Goal: Task Accomplishment & Management: Manage account settings

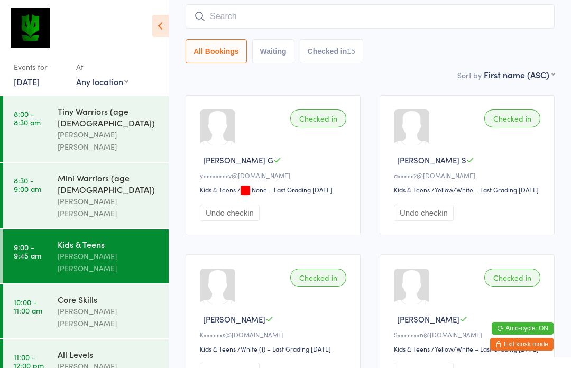
scroll to position [93, 0]
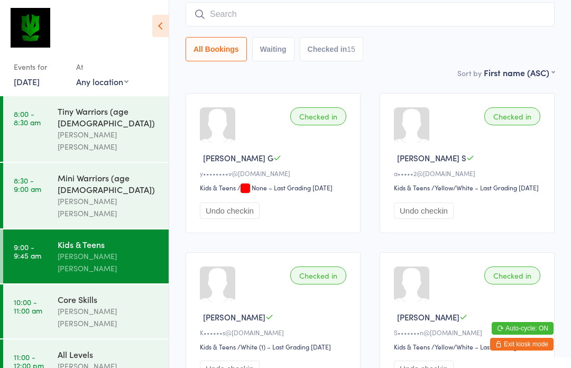
click at [122, 293] on div "Core Skills" at bounding box center [109, 299] width 102 height 12
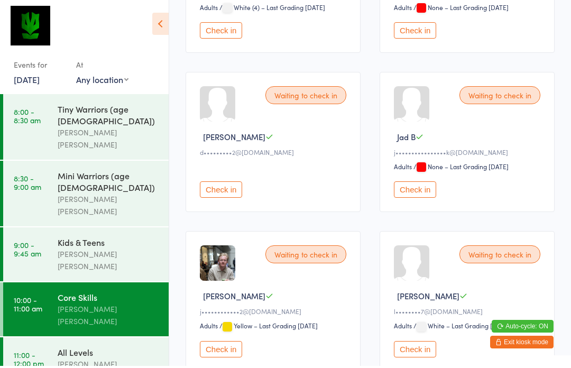
click at [222, 198] on button "Check in" at bounding box center [221, 191] width 42 height 16
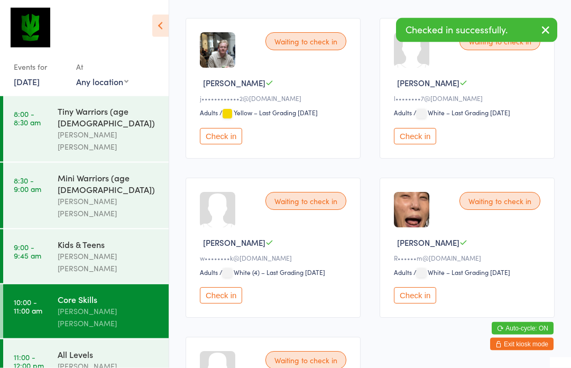
scroll to position [486, 0]
click at [420, 302] on button "Check in" at bounding box center [415, 295] width 42 height 16
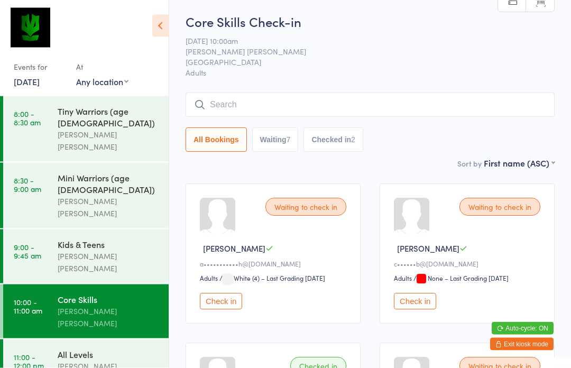
scroll to position [0, 0]
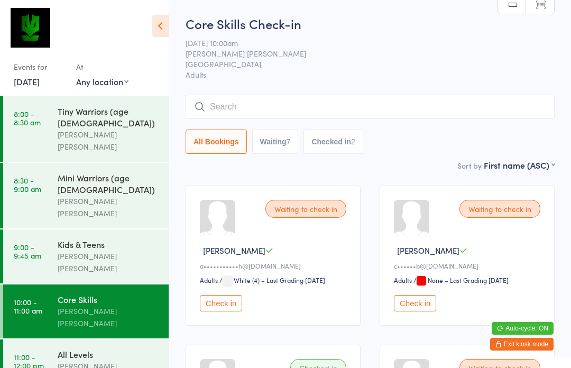
click at [316, 109] on input "search" at bounding box center [370, 107] width 369 height 24
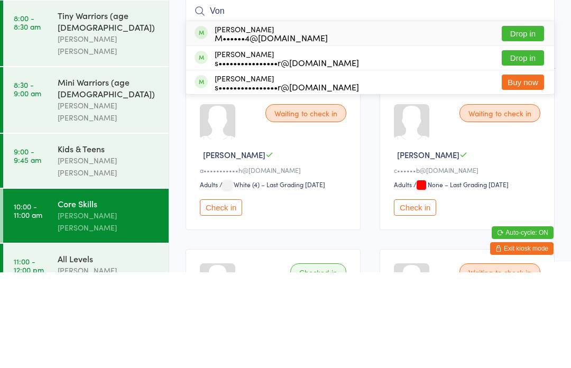
type input "Von"
click at [528, 146] on button "Drop in" at bounding box center [523, 153] width 42 height 15
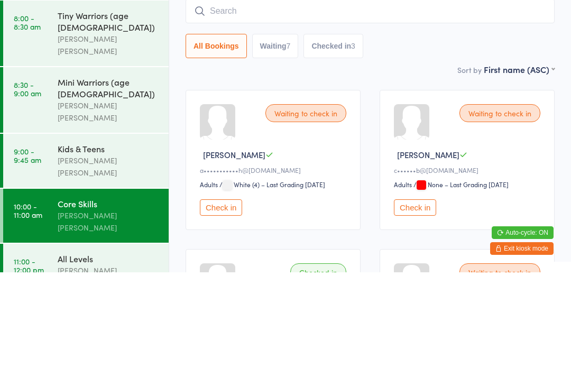
scroll to position [95, 0]
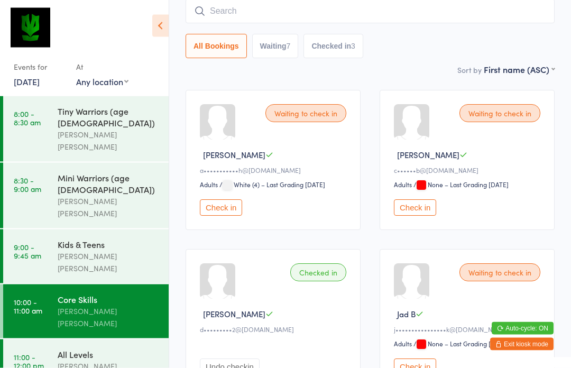
click at [426, 66] on div "Sort by First name (ASC) First name (ASC) First name (DESC) Last name (ASC) Las…" at bounding box center [370, 70] width 369 height 12
click at [326, 16] on input "search" at bounding box center [370, 11] width 369 height 24
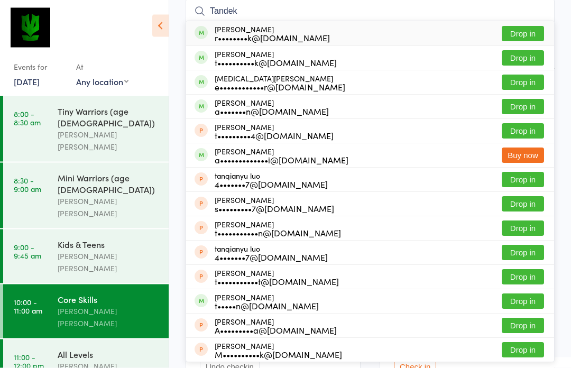
type input "Tandek"
click at [525, 38] on button "Drop in" at bounding box center [523, 33] width 42 height 15
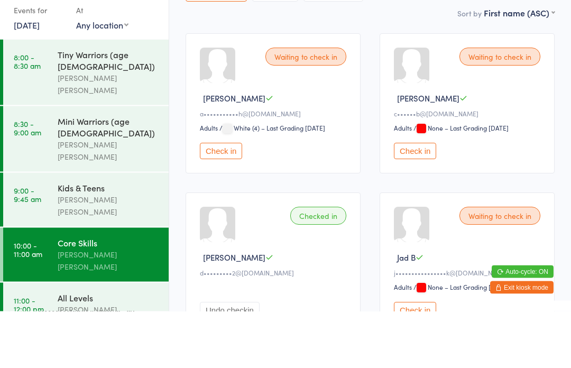
click at [227, 200] on button "Check in" at bounding box center [221, 208] width 42 height 16
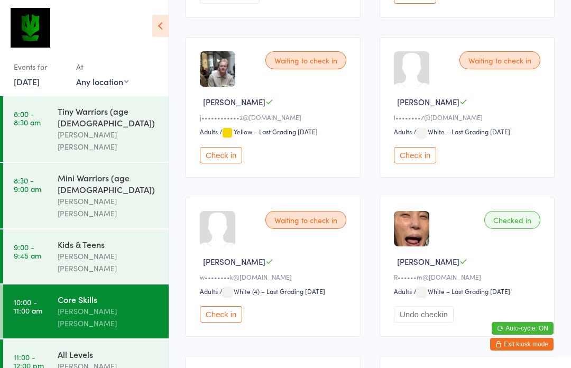
scroll to position [449, 0]
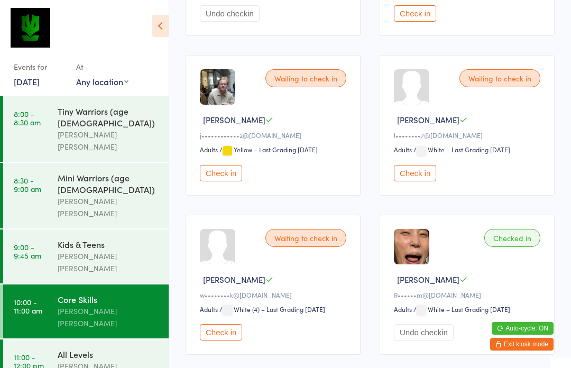
click at [101, 348] on div "All Levels" at bounding box center [109, 354] width 102 height 12
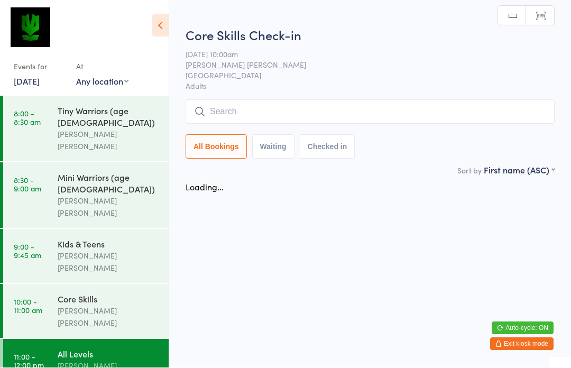
scroll to position [1, 0]
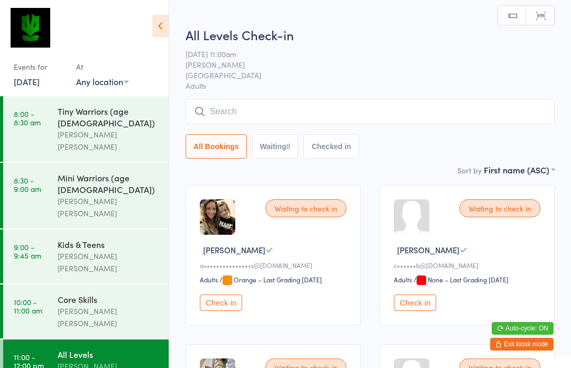
click at [290, 121] on input "search" at bounding box center [370, 111] width 369 height 24
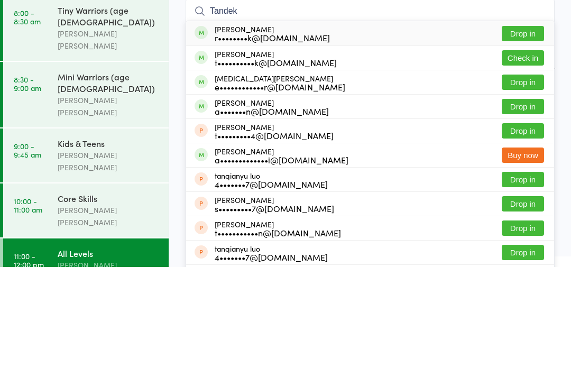
type input "Tandek"
click at [531, 127] on button "Drop in" at bounding box center [523, 134] width 42 height 15
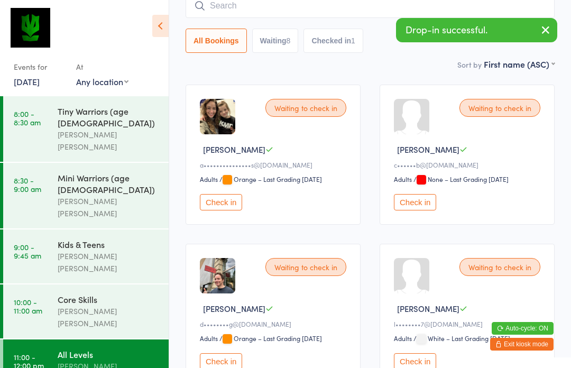
click at [123, 293] on div "Core Skills" at bounding box center [109, 299] width 102 height 12
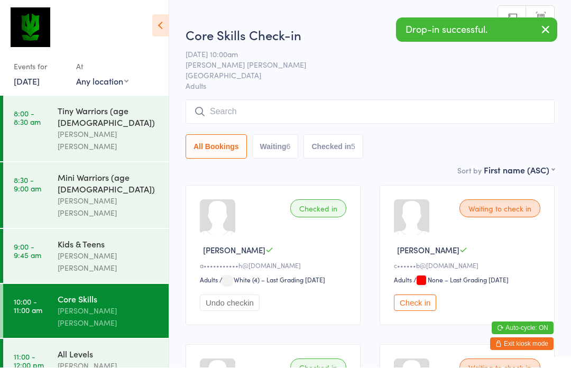
scroll to position [1, 0]
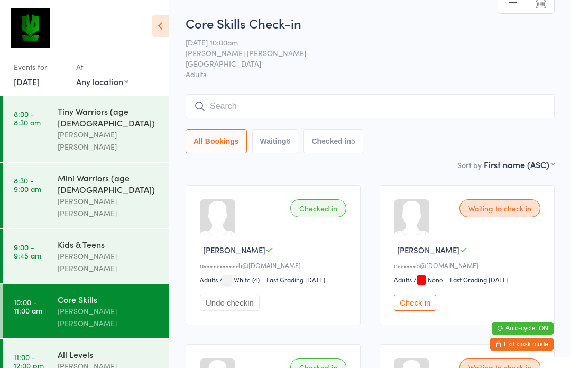
click at [44, 229] on link "9:00 - 9:45 am Kids & Teens Ben Edward" at bounding box center [85, 256] width 165 height 54
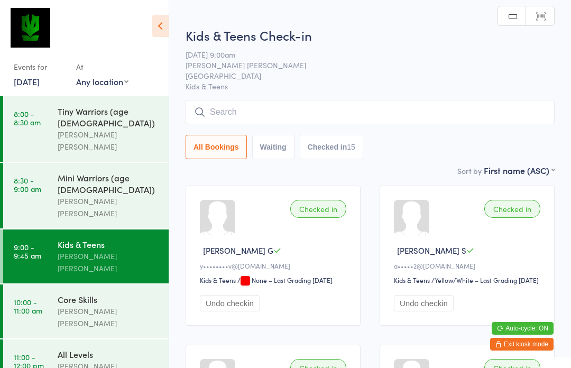
click at [215, 119] on input "search" at bounding box center [370, 112] width 369 height 24
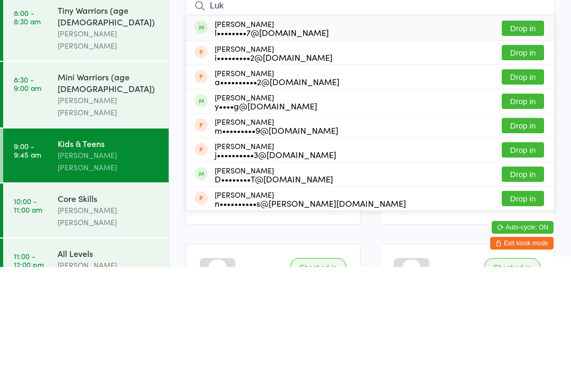
type input "Luk"
click at [529, 195] on button "Drop in" at bounding box center [523, 202] width 42 height 15
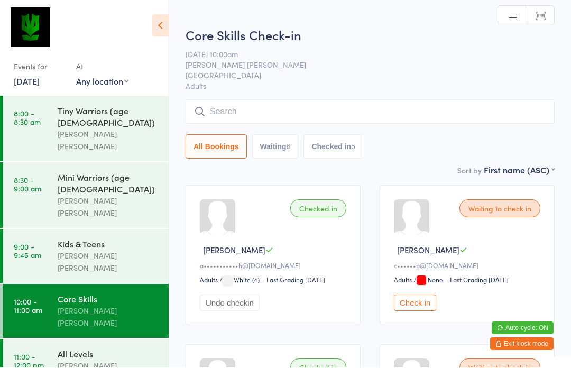
scroll to position [1, 0]
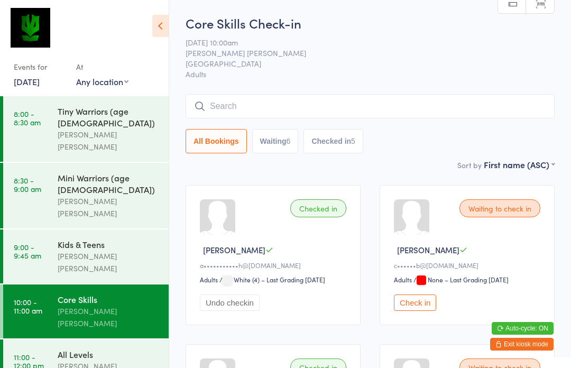
click at [402, 105] on input "search" at bounding box center [370, 106] width 369 height 24
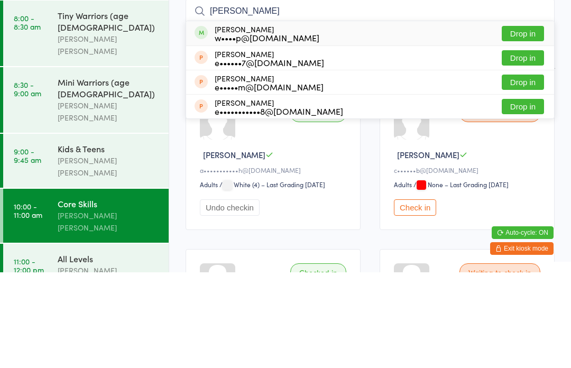
type input "Emma"
click at [522, 122] on button "Drop in" at bounding box center [523, 129] width 42 height 15
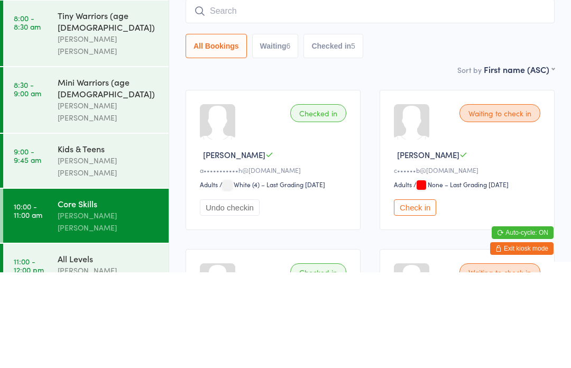
scroll to position [96, 0]
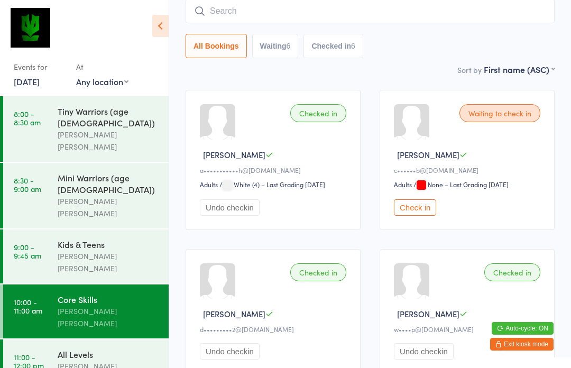
click at [222, 6] on input "search" at bounding box center [370, 11] width 369 height 24
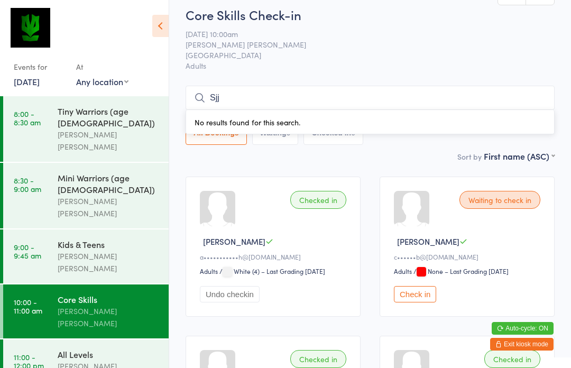
scroll to position [0, 0]
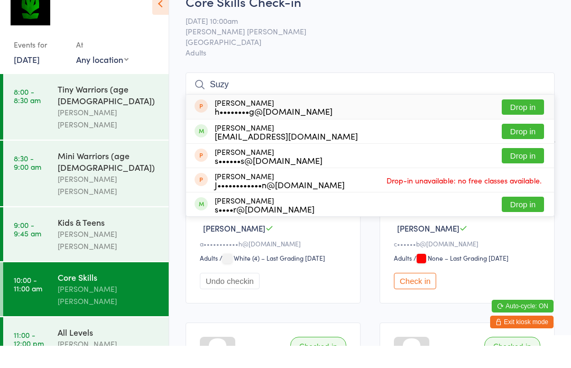
type input "Suzy"
click at [520, 146] on button "Drop in" at bounding box center [523, 153] width 42 height 15
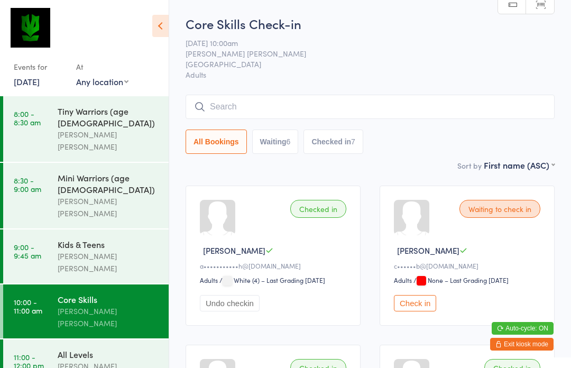
click at [428, 308] on button "Check in" at bounding box center [415, 303] width 42 height 16
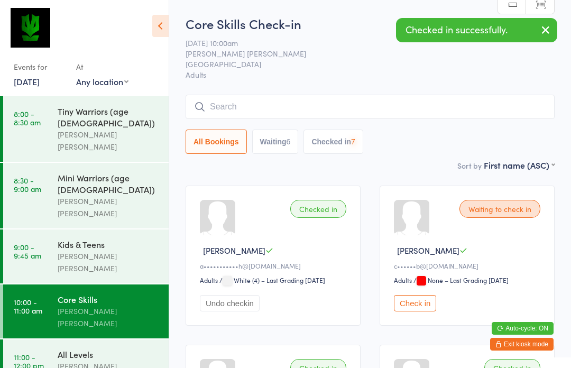
click at [67, 348] on div "All Levels" at bounding box center [109, 354] width 102 height 12
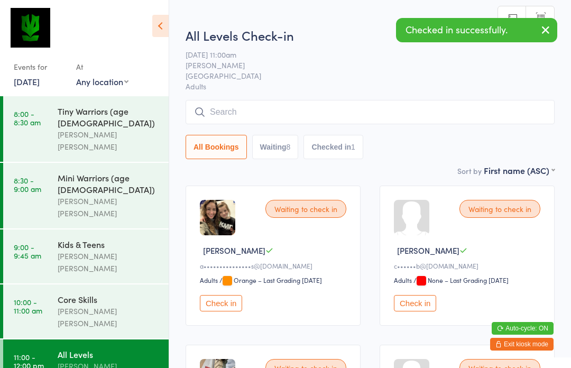
click at [422, 311] on button "Check in" at bounding box center [415, 303] width 42 height 16
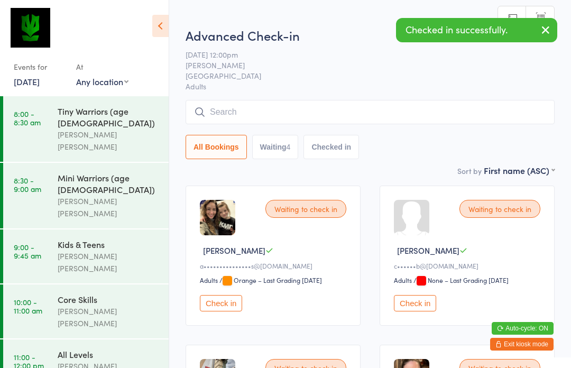
click at [423, 309] on button "Check in" at bounding box center [415, 303] width 42 height 16
click at [38, 284] on link "10:00 - 11:00 am Core Skills Ben Edward" at bounding box center [85, 311] width 165 height 54
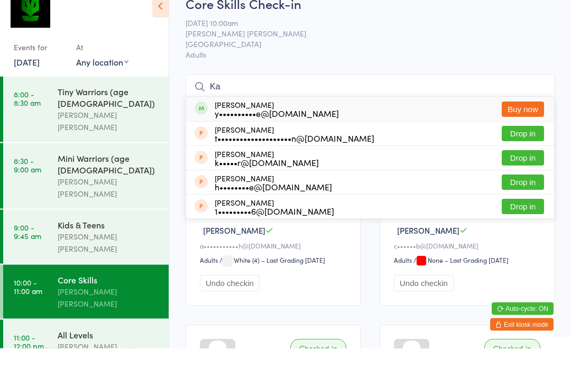
type input "K"
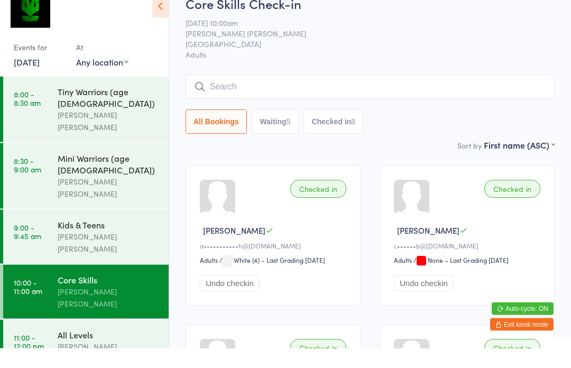
click at [431, 95] on input "search" at bounding box center [370, 107] width 369 height 24
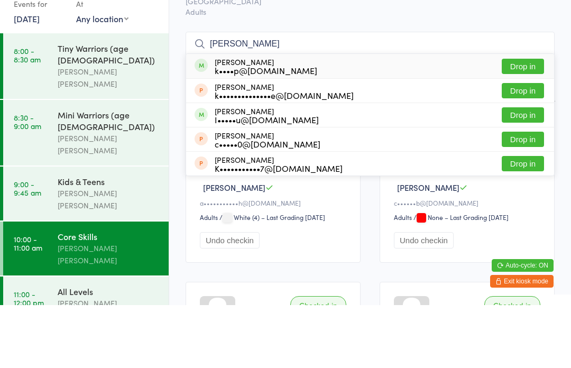
type input "Kei"
click at [529, 122] on button "Drop in" at bounding box center [523, 129] width 42 height 15
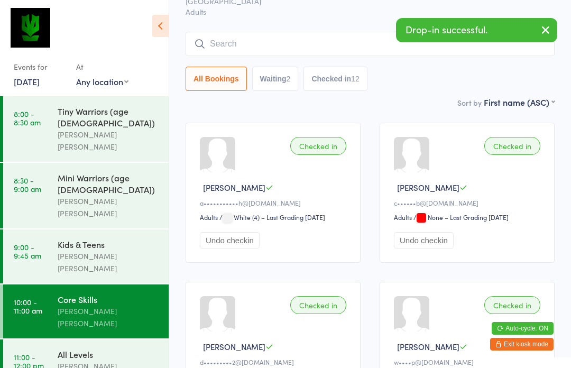
click at [117, 360] on div "[PERSON_NAME]" at bounding box center [109, 366] width 102 height 12
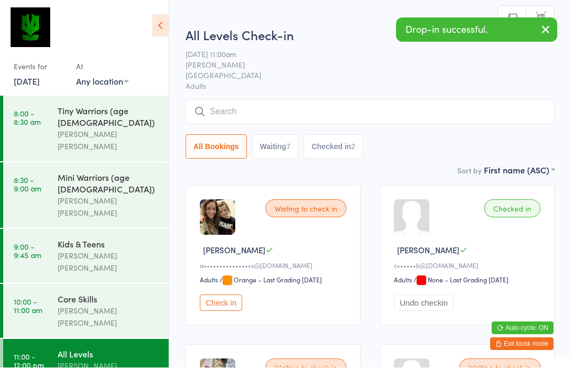
scroll to position [1, 0]
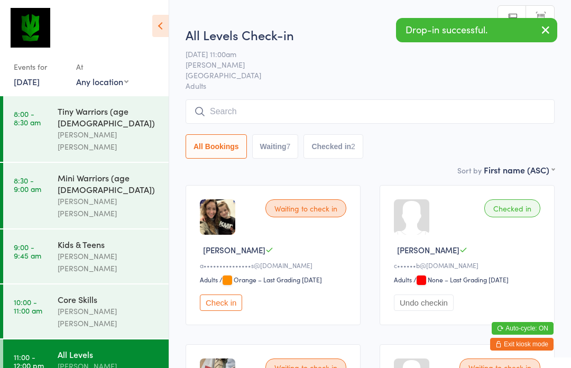
click at [302, 117] on input "search" at bounding box center [370, 111] width 369 height 24
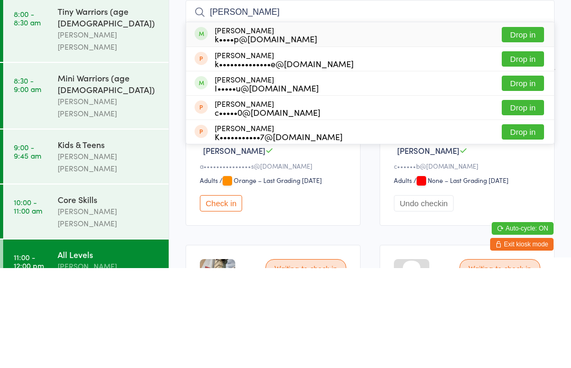
type input "Kei"
click at [521, 127] on button "Drop in" at bounding box center [523, 134] width 42 height 15
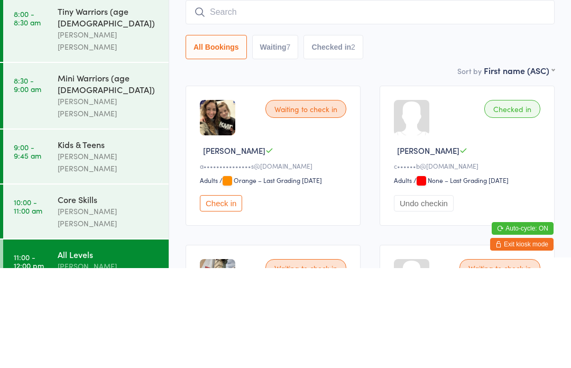
scroll to position [100, 0]
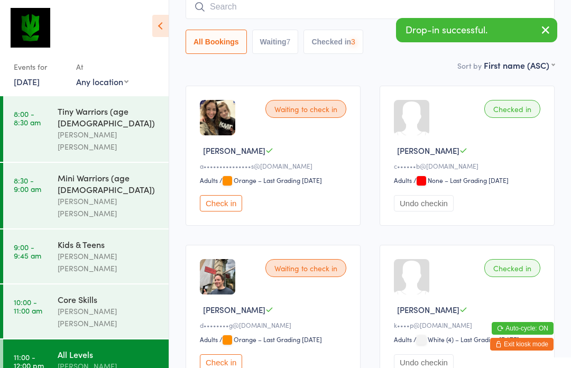
click at [109, 293] on div "Core Skills" at bounding box center [109, 299] width 102 height 12
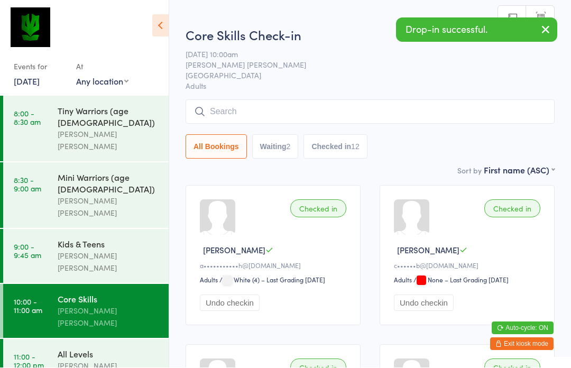
scroll to position [1, 0]
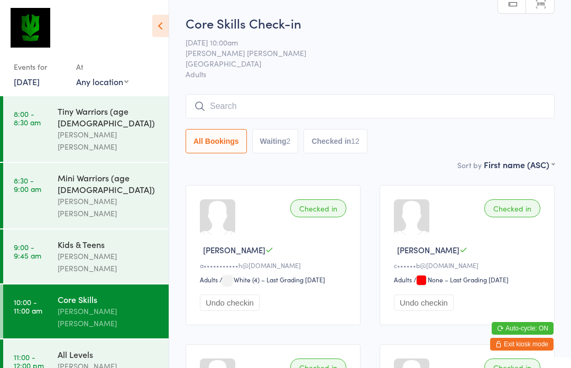
click at [324, 112] on input "search" at bounding box center [370, 106] width 369 height 24
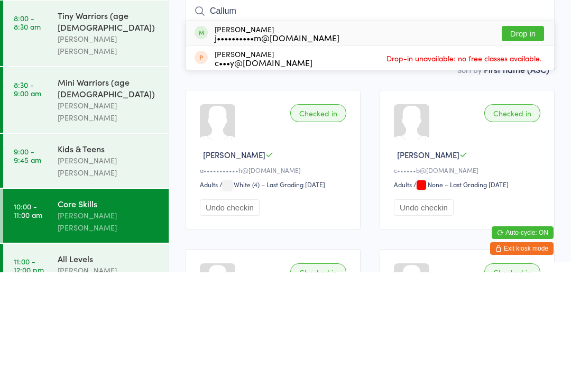
type input "Callum"
click at [527, 122] on button "Drop in" at bounding box center [523, 129] width 42 height 15
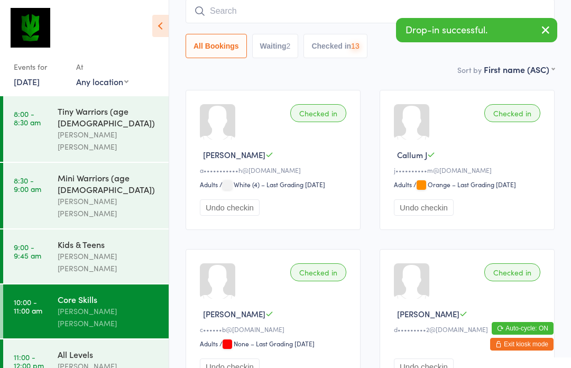
click at [98, 348] on div "All Levels" at bounding box center [109, 354] width 102 height 12
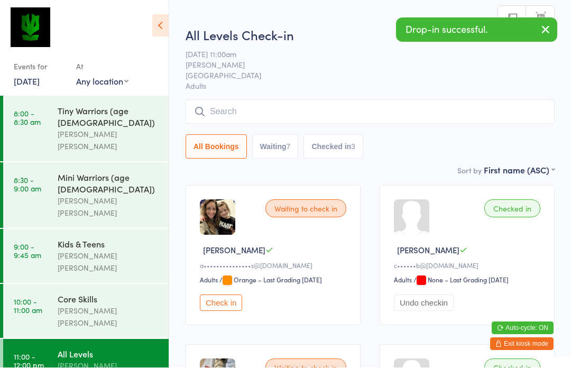
scroll to position [1, 0]
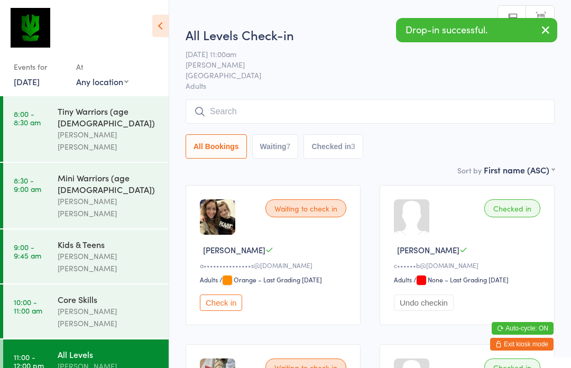
click at [292, 111] on input "search" at bounding box center [370, 111] width 369 height 24
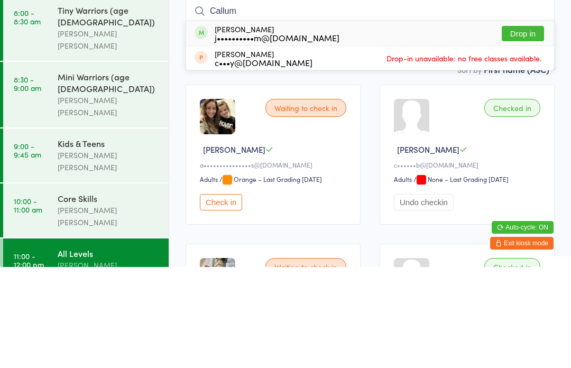
type input "Callum"
click at [527, 127] on button "Drop in" at bounding box center [523, 134] width 42 height 15
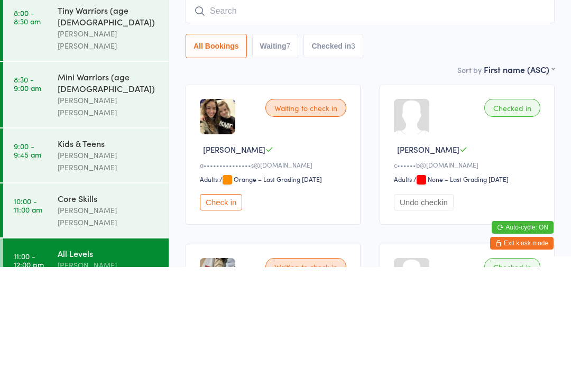
scroll to position [101, 0]
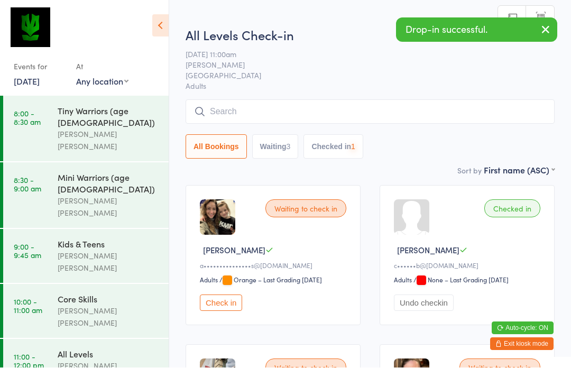
scroll to position [1, 0]
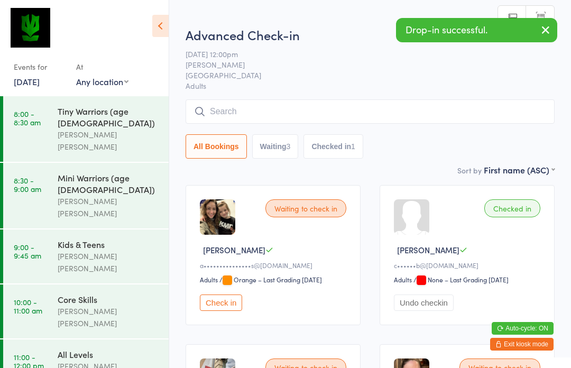
click at [294, 104] on input "search" at bounding box center [370, 111] width 369 height 24
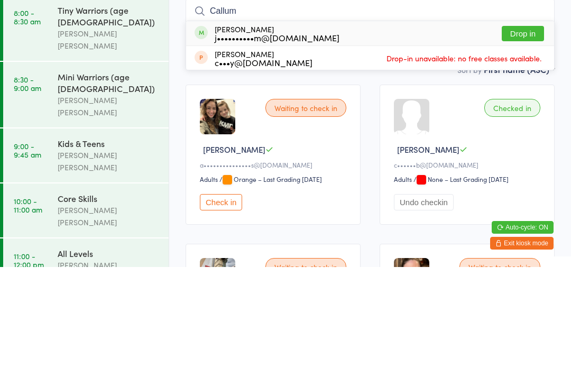
type input "Callum"
click at [527, 127] on button "Drop in" at bounding box center [523, 134] width 42 height 15
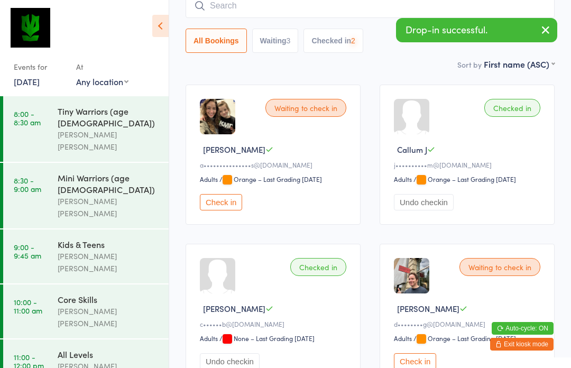
click at [110, 305] on div "[PERSON_NAME] [PERSON_NAME]" at bounding box center [109, 317] width 102 height 24
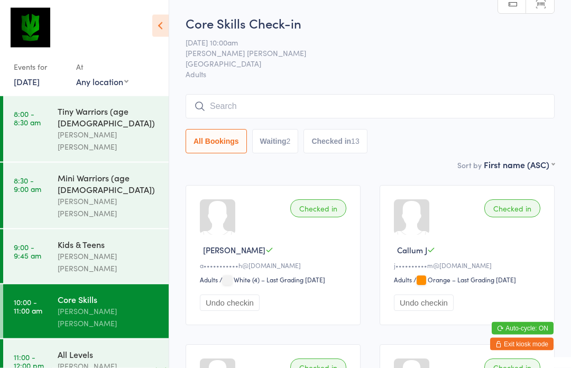
scroll to position [1, 0]
click at [227, 110] on input "search" at bounding box center [370, 106] width 369 height 24
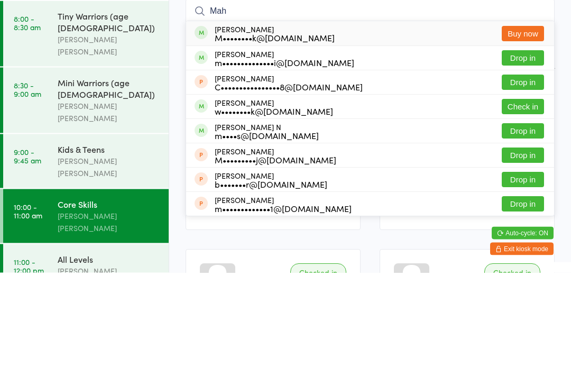
type input "Mah"
click at [531, 146] on button "Drop in" at bounding box center [523, 153] width 42 height 15
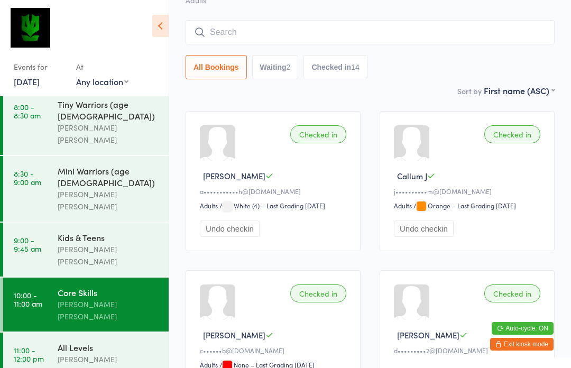
scroll to position [3, 0]
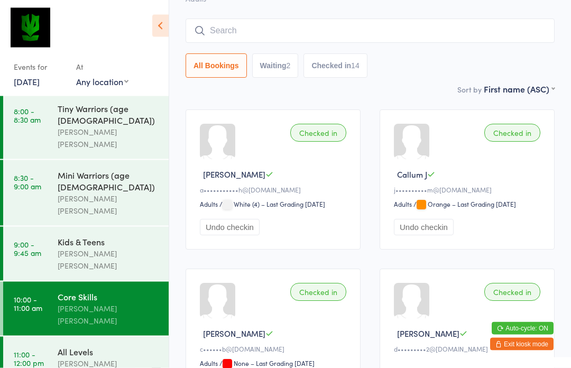
click at [283, 64] on button "Waiting 2" at bounding box center [275, 66] width 47 height 24
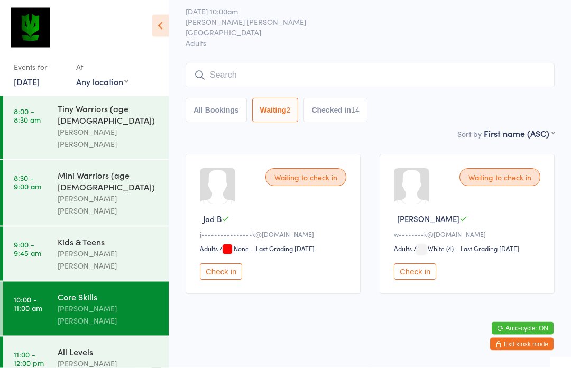
scroll to position [7, 0]
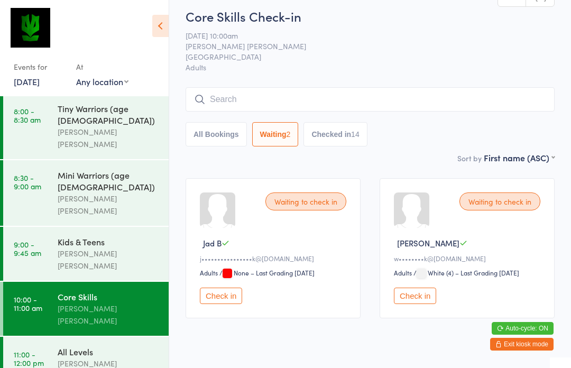
click at [216, 128] on button "All Bookings" at bounding box center [216, 134] width 61 height 24
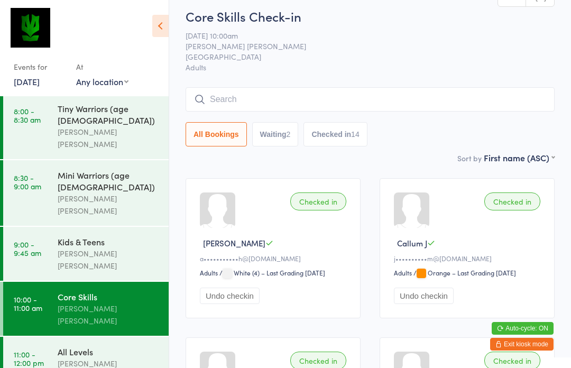
click at [258, 95] on input "search" at bounding box center [370, 99] width 369 height 24
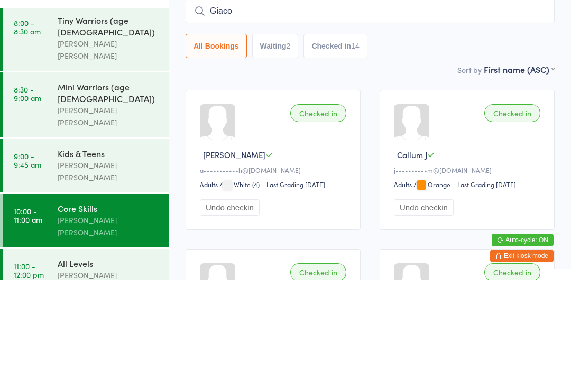
type input "Giacom"
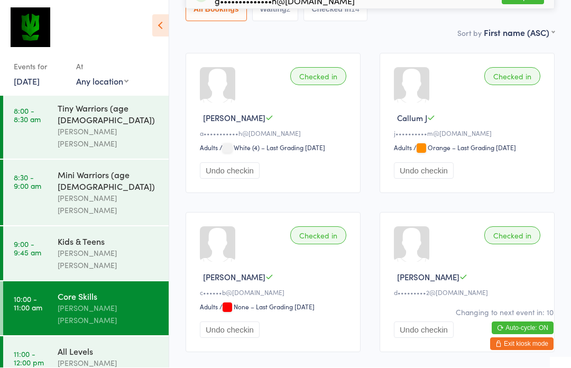
scroll to position [133, 0]
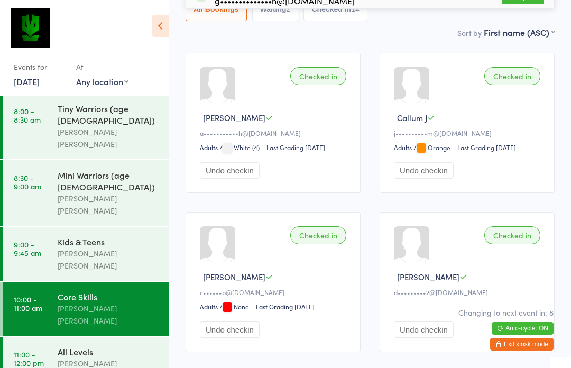
click at [116, 346] on div "All Levels" at bounding box center [109, 352] width 102 height 12
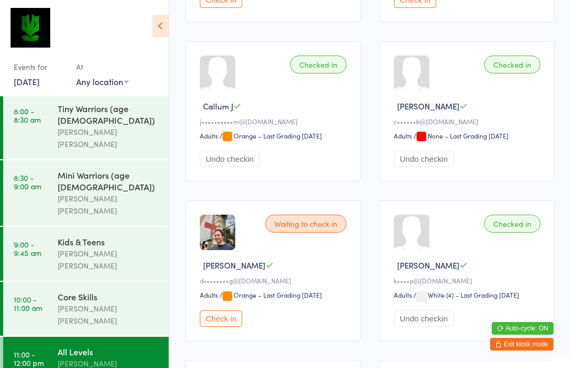
scroll to position [310, 0]
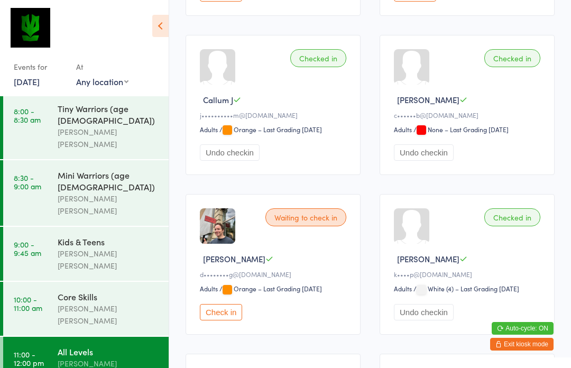
click at [227, 320] on button "Check in" at bounding box center [221, 312] width 42 height 16
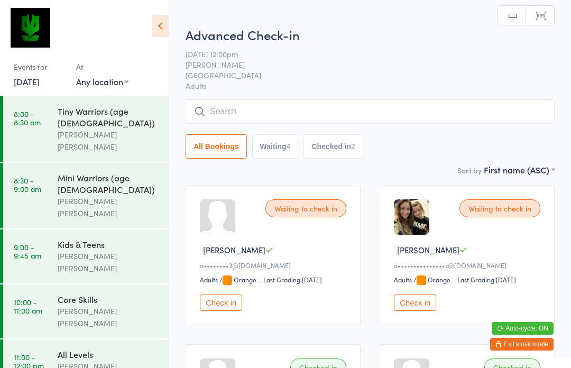
click at [106, 348] on div "All Levels" at bounding box center [109, 354] width 102 height 12
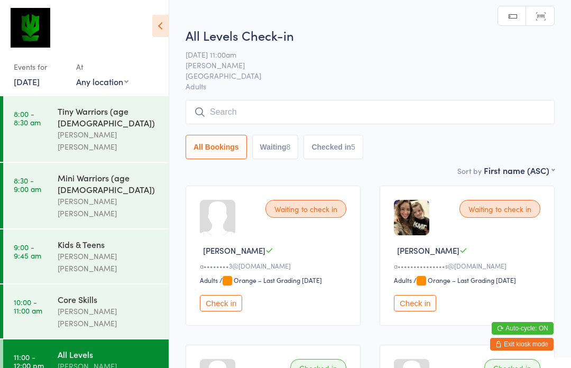
click at [90, 339] on div "All Levels Ben Malandra" at bounding box center [113, 360] width 111 height 42
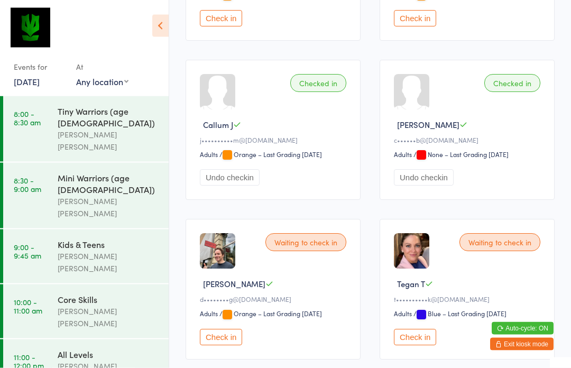
scroll to position [331, 0]
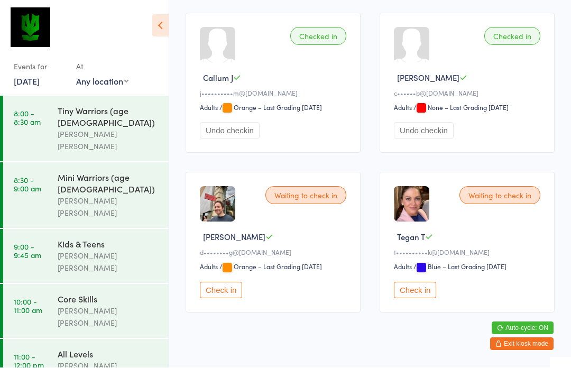
click at [225, 299] on button "Check in" at bounding box center [221, 290] width 42 height 16
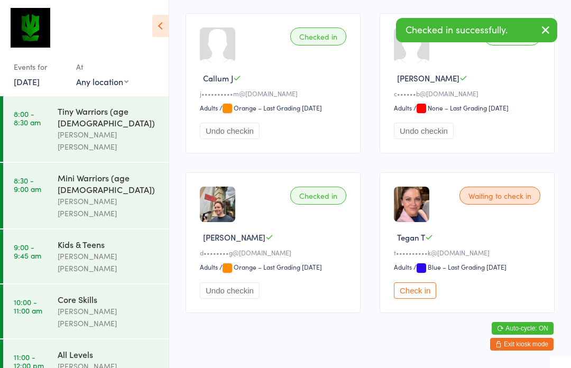
click at [103, 348] on div "All Levels" at bounding box center [109, 354] width 102 height 12
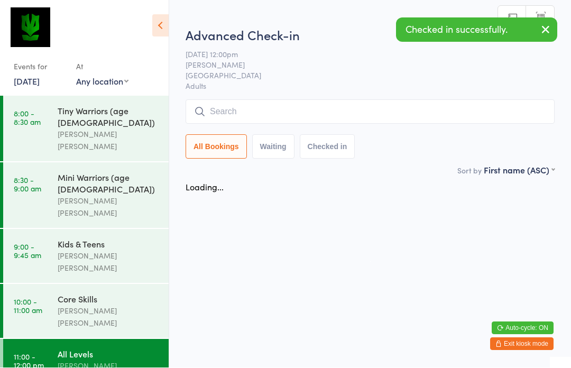
scroll to position [1, 0]
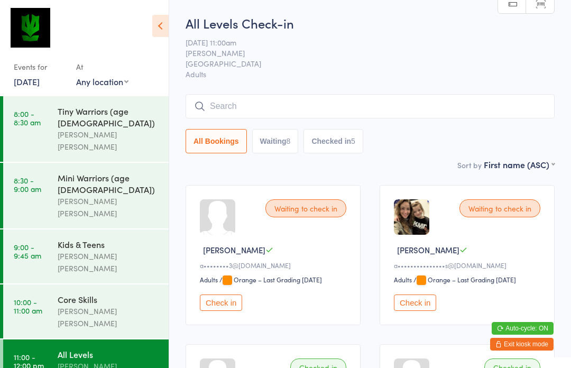
click at [245, 115] on input "search" at bounding box center [370, 106] width 369 height 24
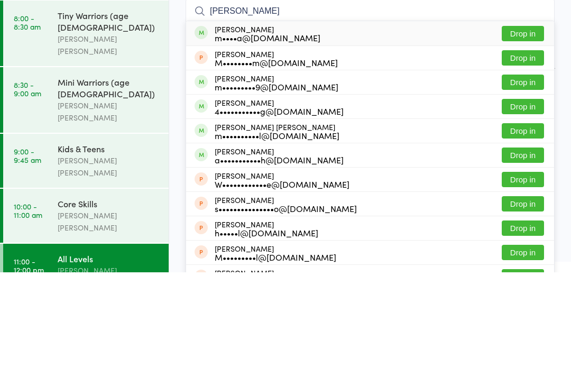
type input "Michael"
click at [519, 195] on button "Drop in" at bounding box center [523, 202] width 42 height 15
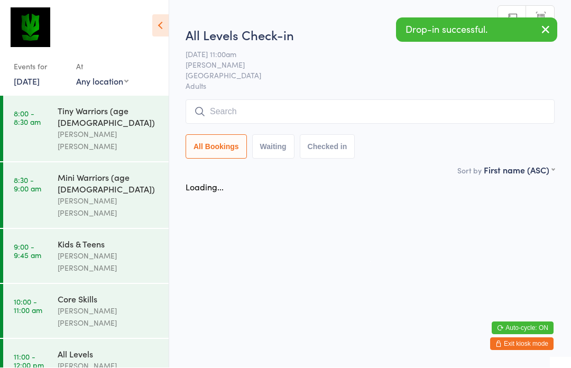
scroll to position [1, 0]
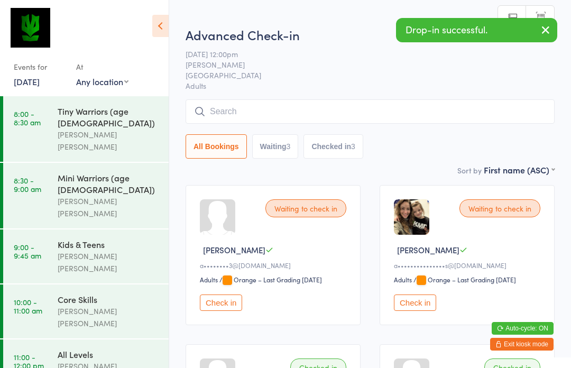
click at [339, 108] on input "search" at bounding box center [370, 111] width 369 height 24
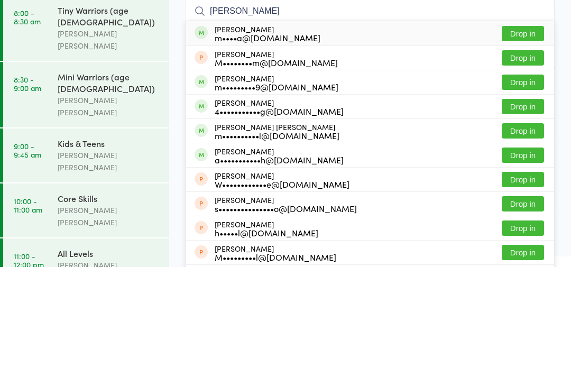
type input "Michael"
click at [523, 200] on button "Drop in" at bounding box center [523, 207] width 42 height 15
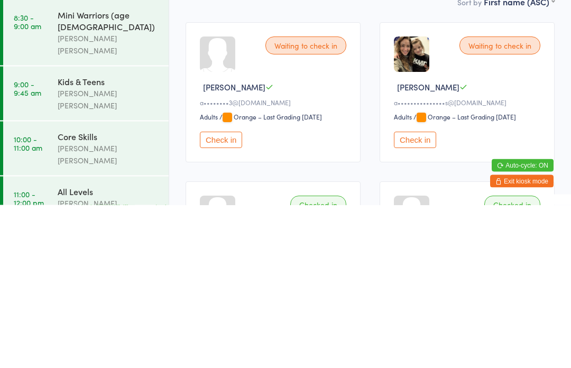
click at [101, 360] on div "[PERSON_NAME]" at bounding box center [109, 366] width 102 height 12
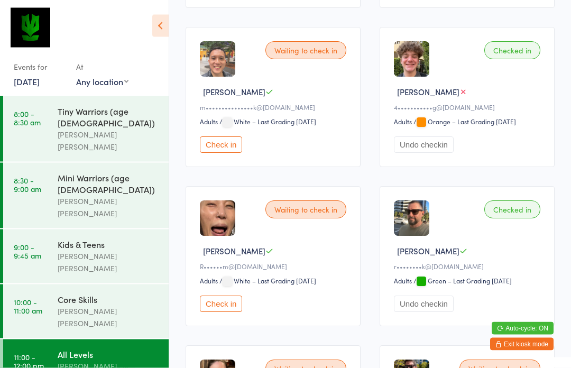
scroll to position [816, 0]
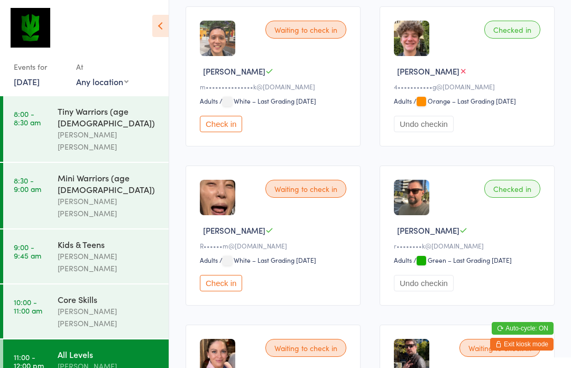
click at [529, 60] on div "Checked in Michael G 4•••••••••••g@gmail.com Adults Adults / Orange – Last Grad…" at bounding box center [467, 76] width 175 height 140
click at [459, 75] on icon at bounding box center [463, 71] width 8 height 8
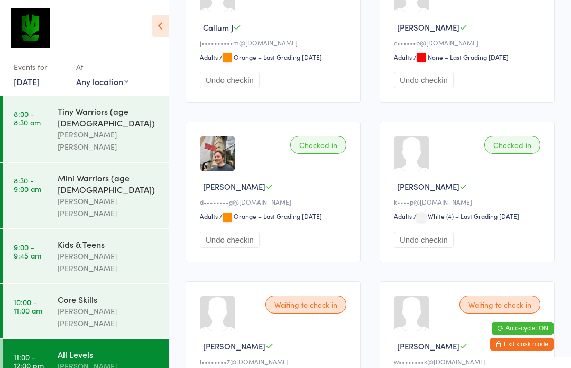
scroll to position [354, 0]
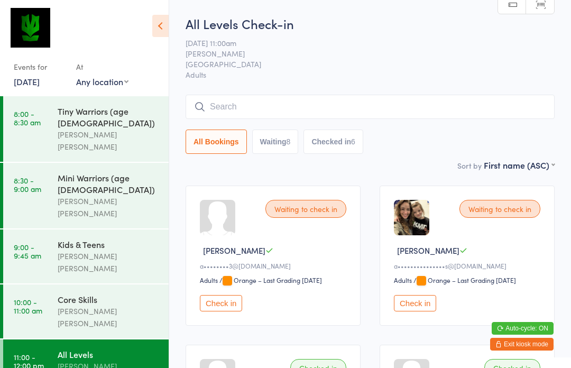
click at [442, 102] on input "search" at bounding box center [370, 107] width 369 height 24
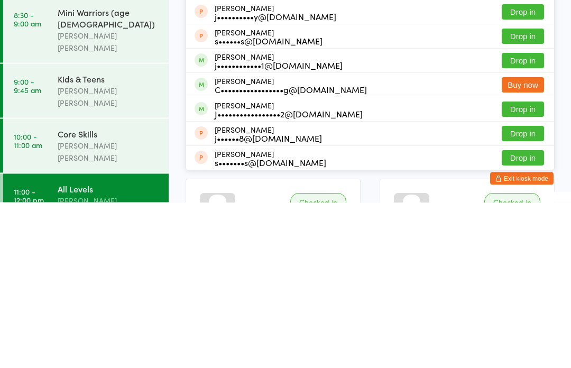
type input "James"
click at [534, 268] on button "Drop in" at bounding box center [523, 275] width 42 height 15
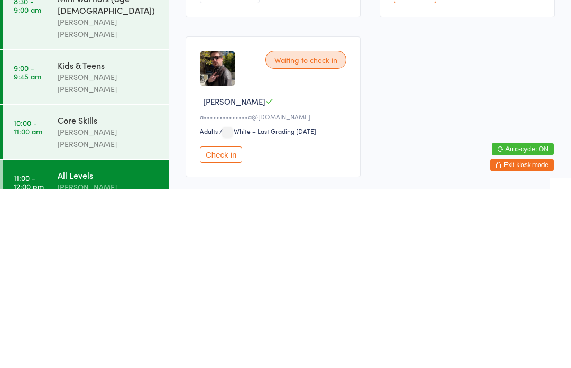
scroll to position [1085, 0]
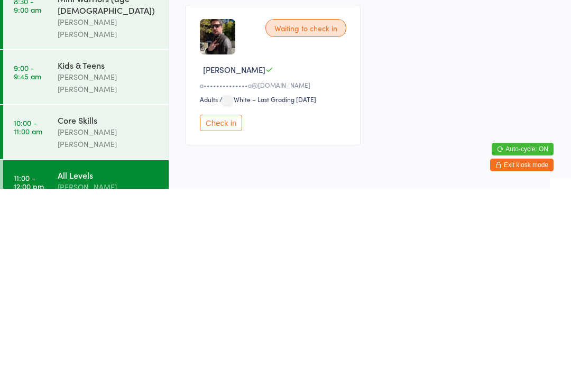
click at [216, 294] on button "Check in" at bounding box center [221, 302] width 42 height 16
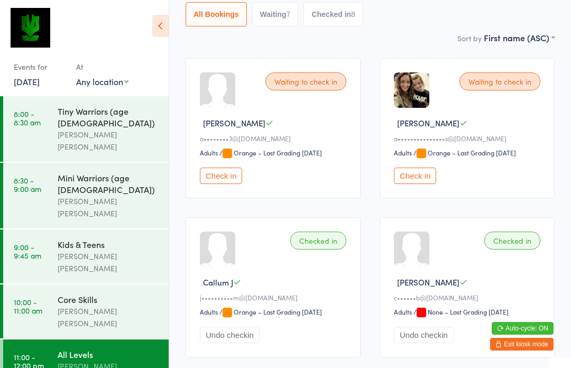
scroll to position [0, 0]
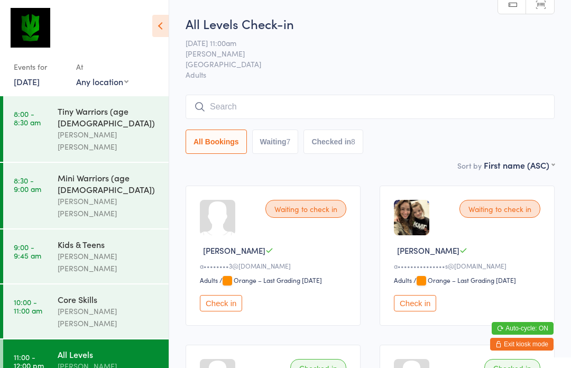
click at [413, 308] on button "Check in" at bounding box center [415, 303] width 42 height 16
click at [71, 305] on div "[PERSON_NAME] [PERSON_NAME]" at bounding box center [109, 317] width 102 height 24
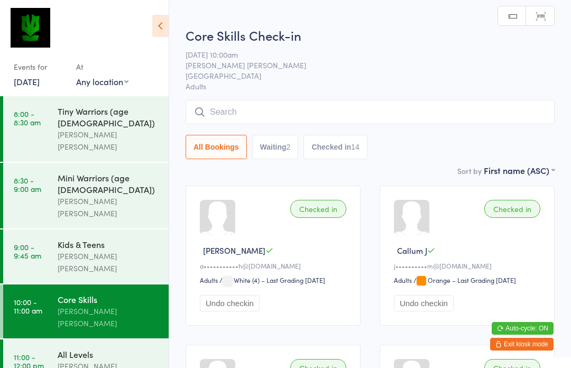
click at [272, 156] on button "Waiting 2" at bounding box center [275, 147] width 47 height 24
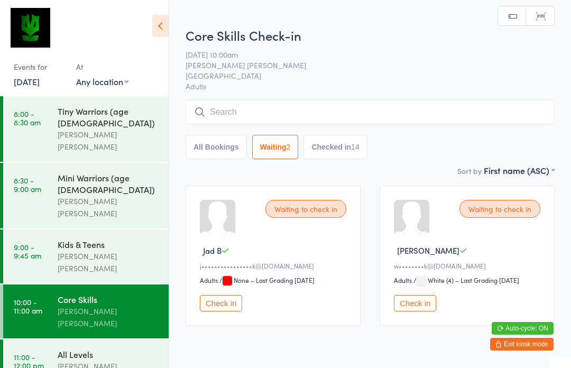
click at [342, 158] on button "Checked in 14" at bounding box center [334, 147] width 63 height 24
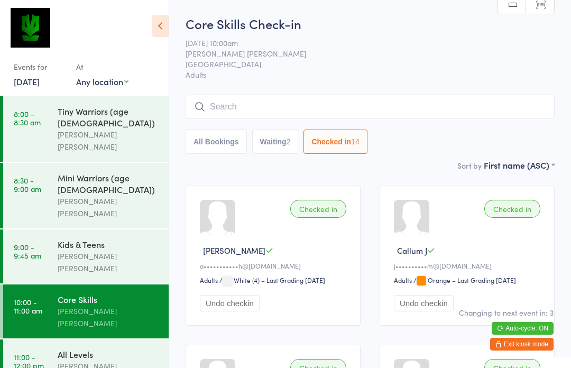
click at [279, 110] on input "search" at bounding box center [370, 107] width 369 height 24
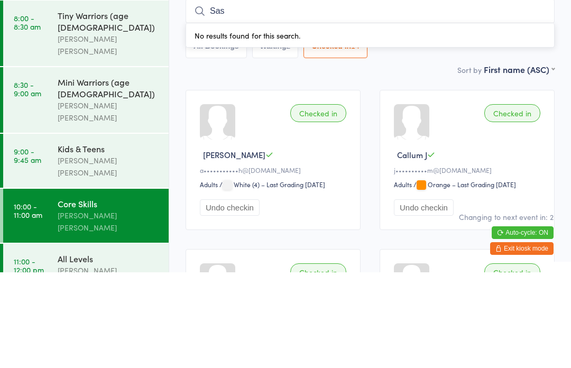
type input "Sash"
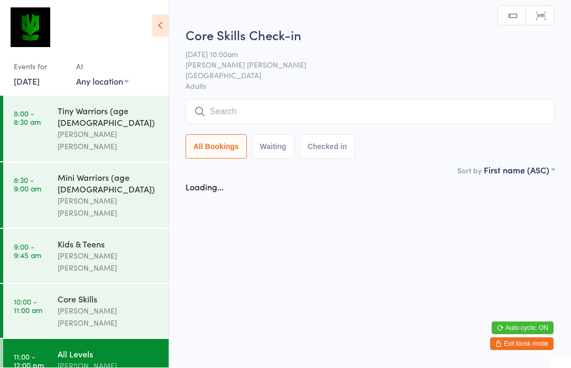
scroll to position [1, 0]
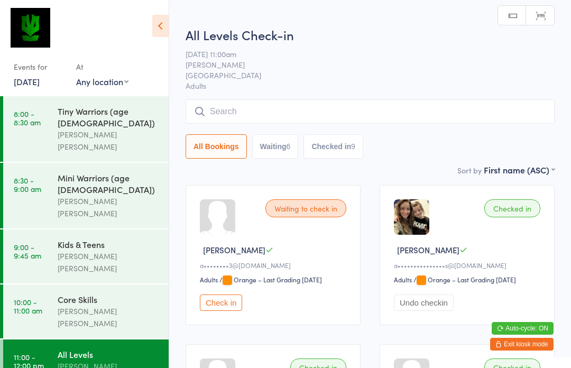
click at [117, 305] on div "[PERSON_NAME] [PERSON_NAME]" at bounding box center [109, 317] width 102 height 24
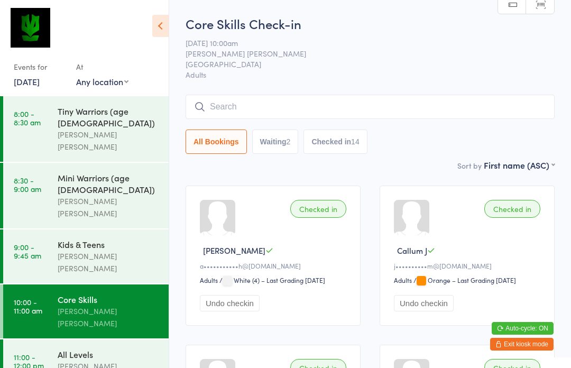
click at [230, 108] on input "search" at bounding box center [370, 107] width 369 height 24
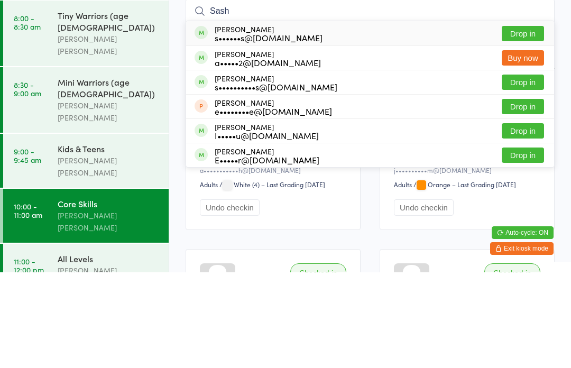
type input "Sash"
click at [524, 122] on button "Drop in" at bounding box center [523, 129] width 42 height 15
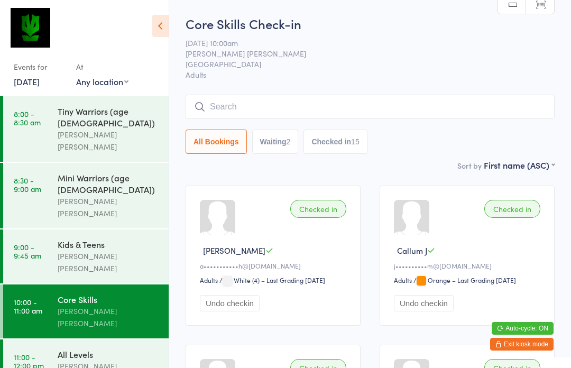
click at [279, 103] on input "search" at bounding box center [370, 107] width 369 height 24
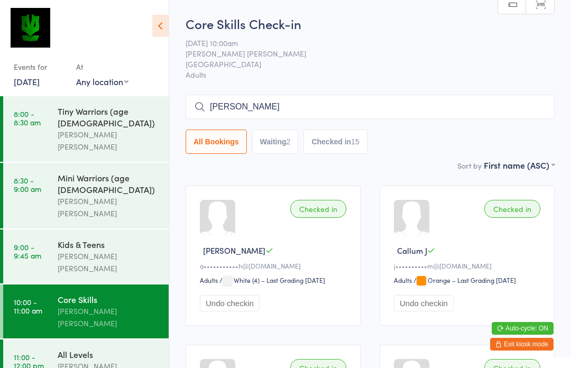
click at [265, 104] on input "Emma" at bounding box center [370, 107] width 369 height 24
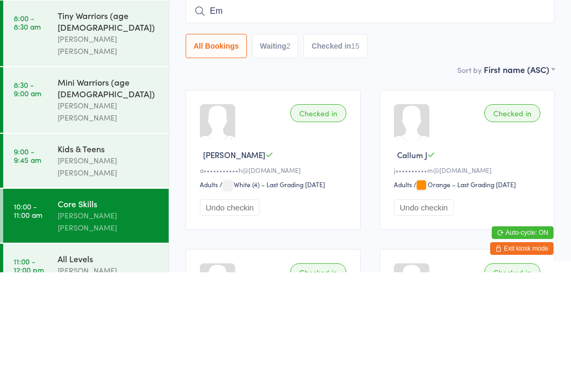
type input "E"
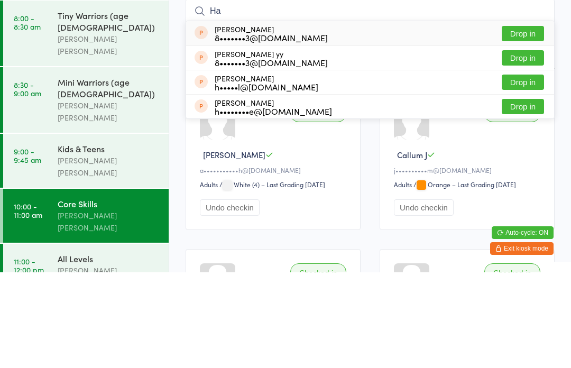
type input "H"
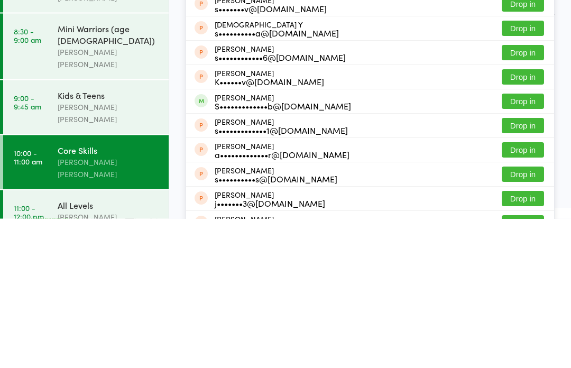
type input "Sha"
click at [531, 243] on button "Drop in" at bounding box center [523, 250] width 42 height 15
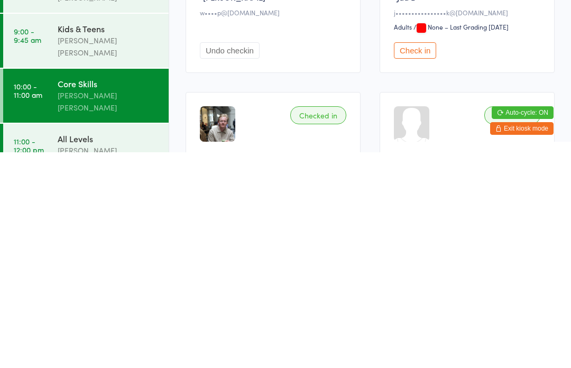
scroll to position [385, 0]
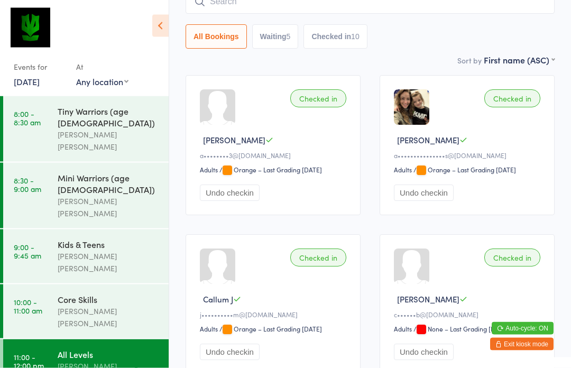
scroll to position [110, 0]
click at [109, 305] on div "[PERSON_NAME] [PERSON_NAME]" at bounding box center [109, 317] width 102 height 24
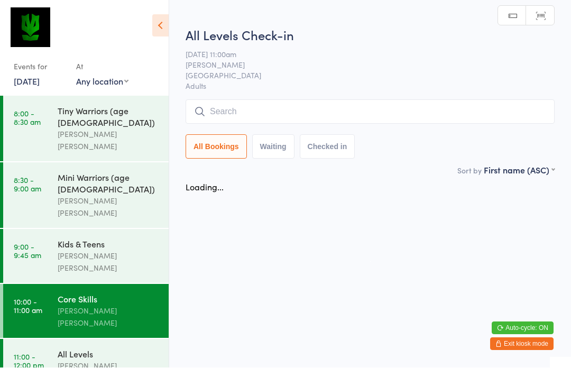
scroll to position [1, 0]
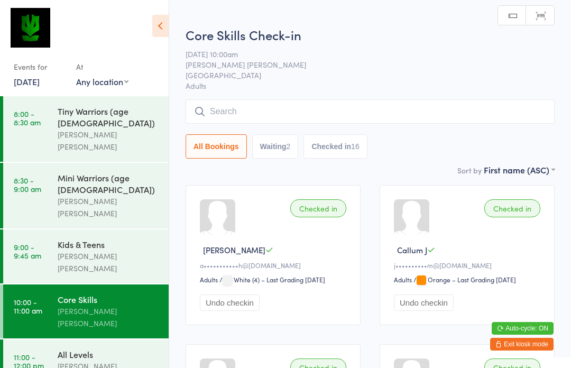
click at [244, 113] on input "search" at bounding box center [370, 111] width 369 height 24
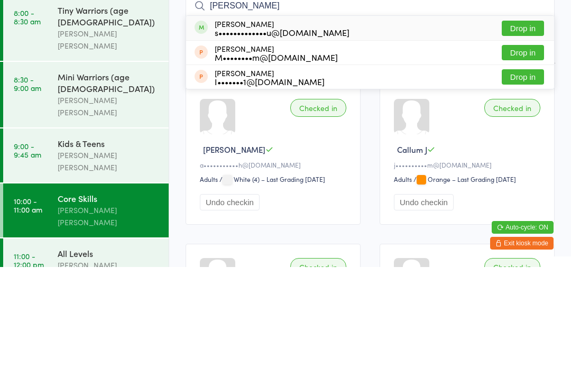
type input "Simon"
click at [525, 122] on button "Drop in" at bounding box center [523, 129] width 42 height 15
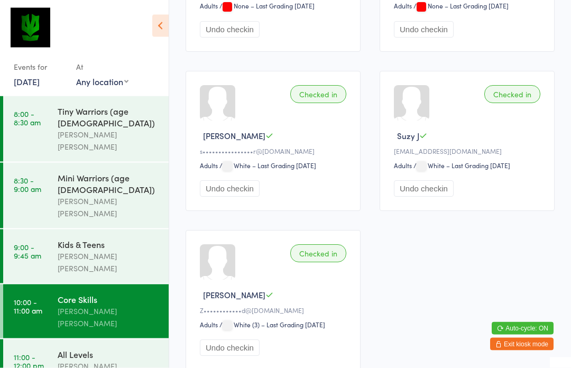
scroll to position [1389, 0]
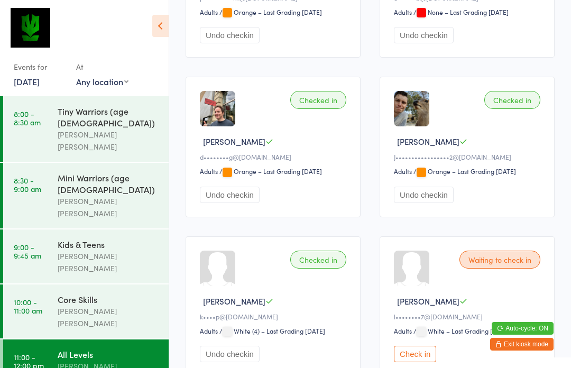
scroll to position [430, 0]
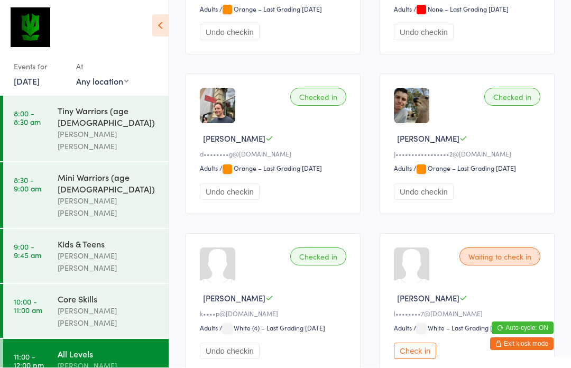
click at [113, 284] on div "Core Skills Ben Edward" at bounding box center [113, 311] width 111 height 54
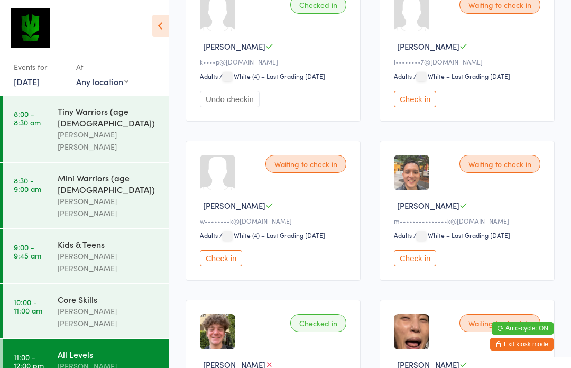
scroll to position [686, 0]
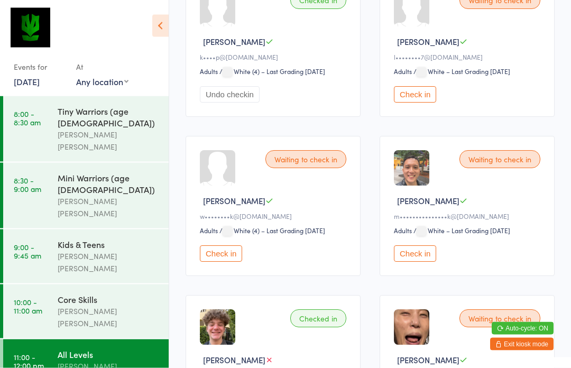
click at [508, 169] on div "Waiting to check in" at bounding box center [499, 160] width 81 height 18
click at [508, 168] on div "Waiting to check in" at bounding box center [499, 159] width 81 height 18
click at [507, 168] on div "Waiting to check in" at bounding box center [499, 159] width 81 height 18
click at [417, 262] on button "Check in" at bounding box center [415, 253] width 42 height 16
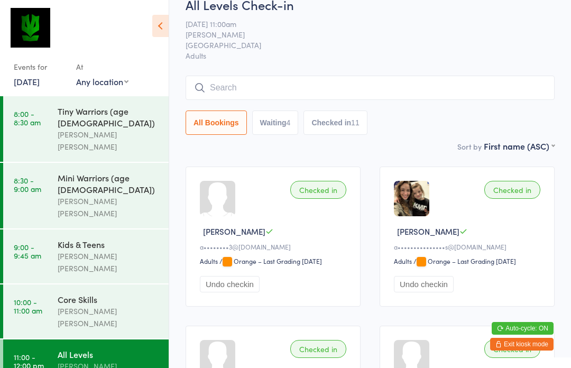
scroll to position [0, 0]
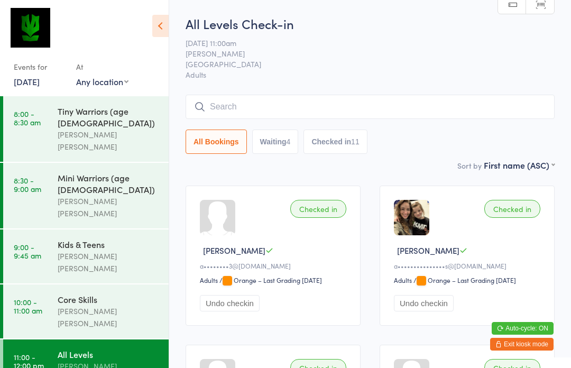
click at [432, 118] on input "search" at bounding box center [370, 107] width 369 height 24
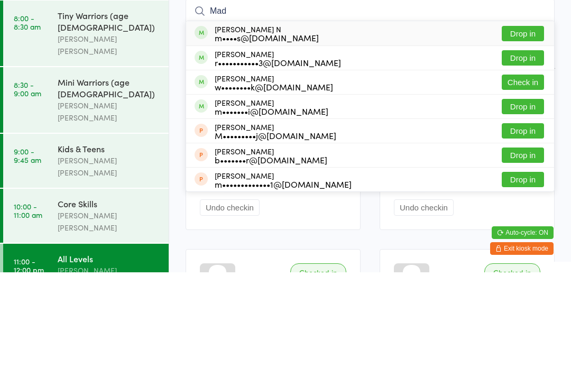
type input "Mad"
click at [530, 122] on button "Drop in" at bounding box center [523, 129] width 42 height 15
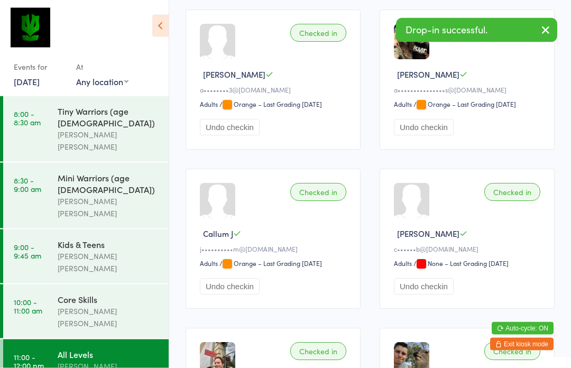
scroll to position [176, 0]
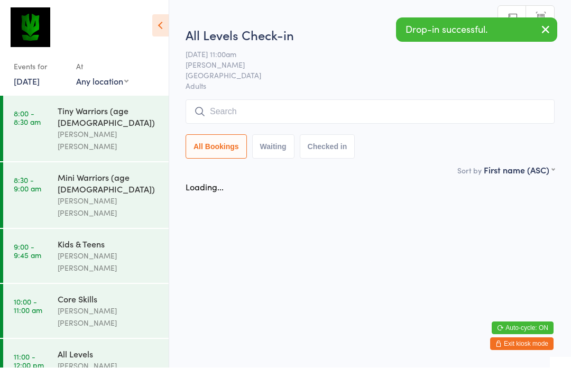
scroll to position [1, 0]
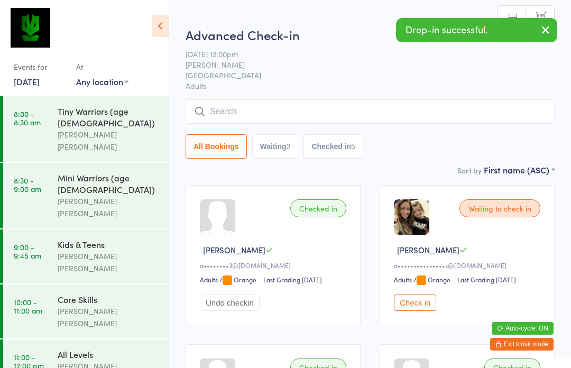
click at [452, 114] on input "search" at bounding box center [370, 111] width 369 height 24
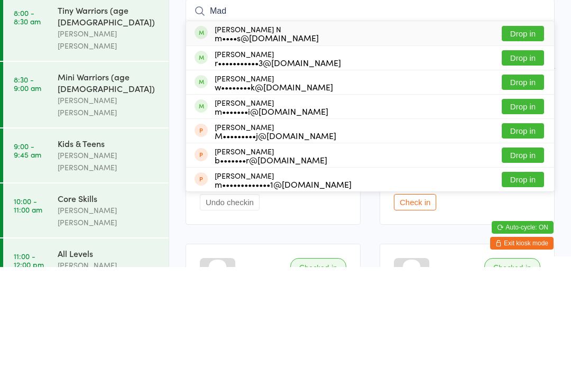
type input "Mad"
click at [537, 127] on button "Drop in" at bounding box center [523, 134] width 42 height 15
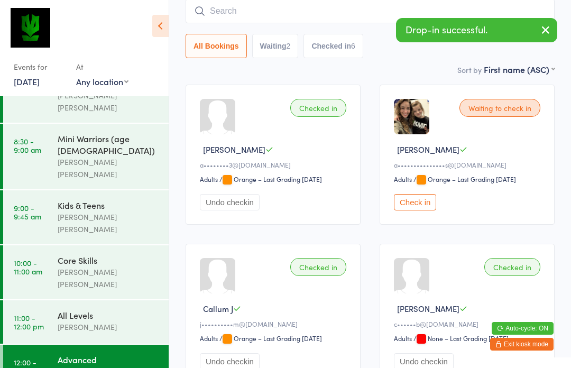
scroll to position [39, 0]
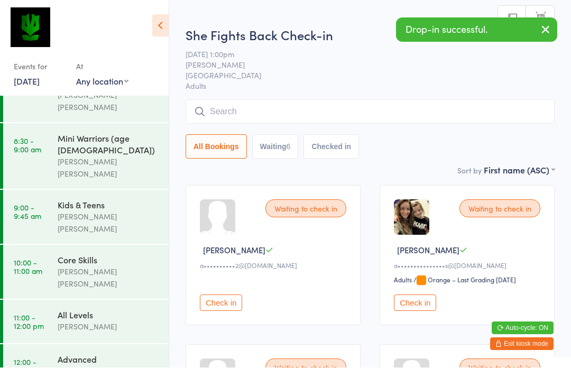
scroll to position [1, 0]
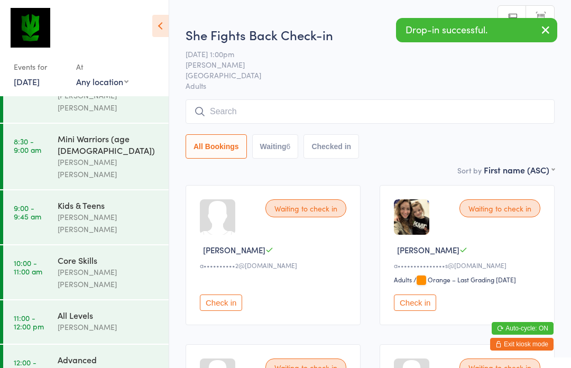
click at [464, 119] on input "search" at bounding box center [370, 111] width 369 height 24
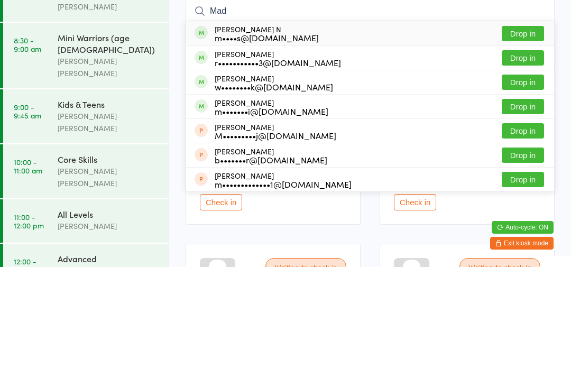
type input "Mad"
click at [527, 127] on button "Drop in" at bounding box center [523, 134] width 42 height 15
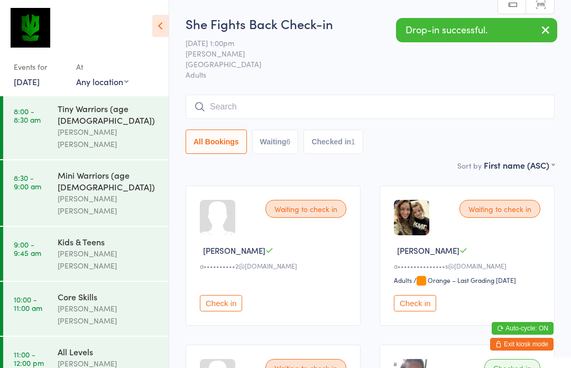
click at [36, 350] on time "11:00 - 12:00 pm" at bounding box center [29, 358] width 30 height 17
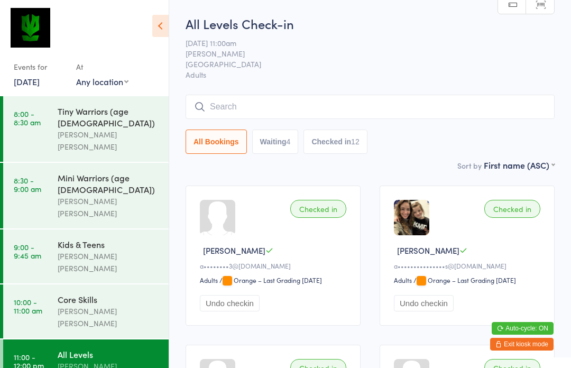
click at [287, 145] on button "Waiting 4" at bounding box center [275, 142] width 47 height 24
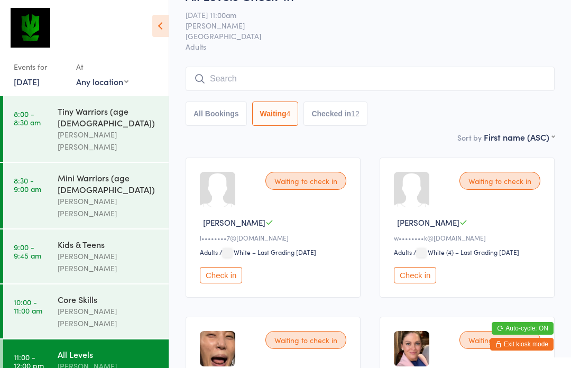
scroll to position [27, 0]
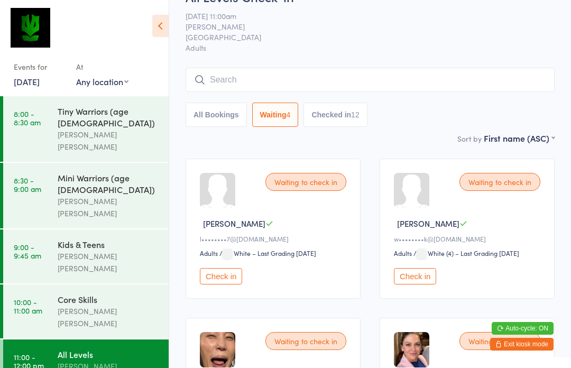
click at [220, 122] on button "All Bookings" at bounding box center [216, 115] width 61 height 24
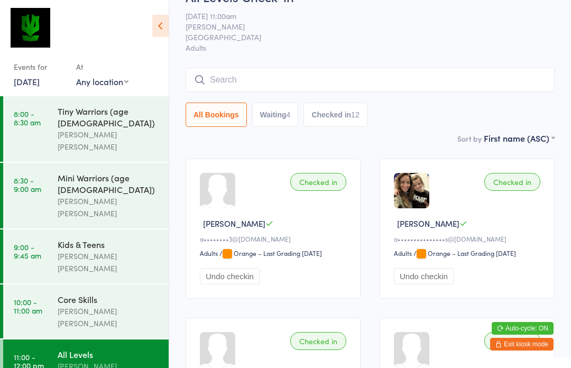
click at [107, 293] on div "Core Skills" at bounding box center [109, 299] width 102 height 12
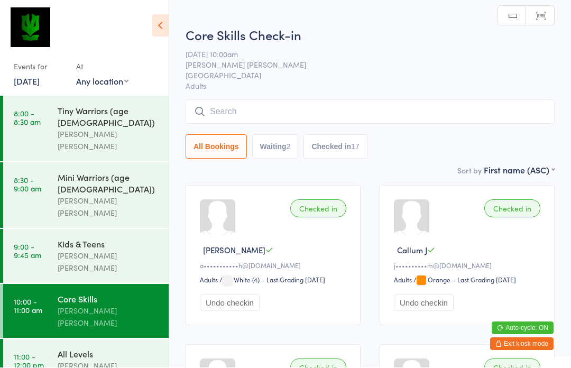
scroll to position [1, 0]
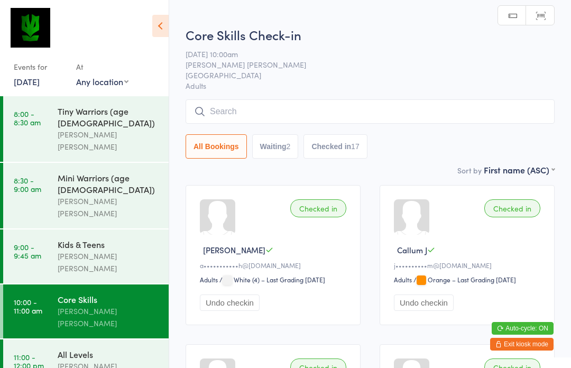
click at [296, 115] on input "search" at bounding box center [370, 111] width 369 height 24
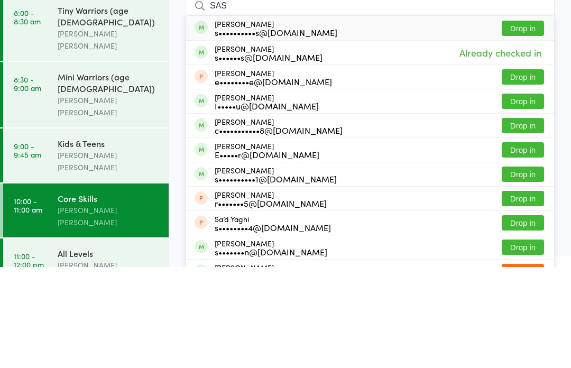
type input "SAS"
click at [287, 129] on div "s••••••••••s@outlook.com" at bounding box center [276, 133] width 123 height 8
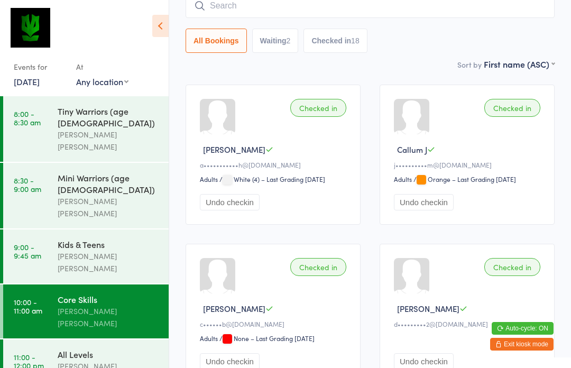
click at [538, 345] on button "Exit kiosk mode" at bounding box center [521, 344] width 63 height 13
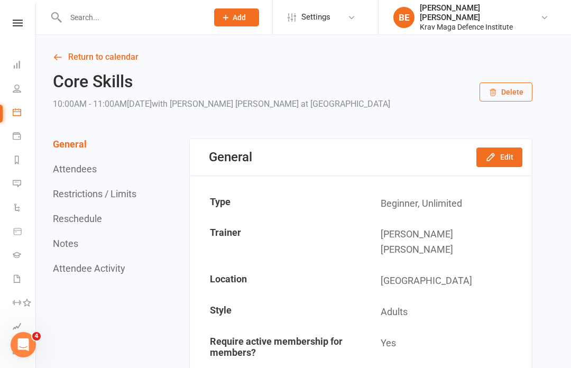
click at [76, 15] on input "text" at bounding box center [131, 17] width 138 height 15
click at [16, 21] on icon at bounding box center [18, 23] width 10 height 7
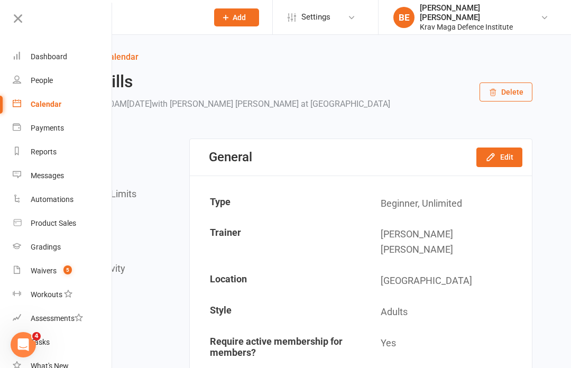
click at [40, 103] on div "Calendar" at bounding box center [46, 104] width 31 height 8
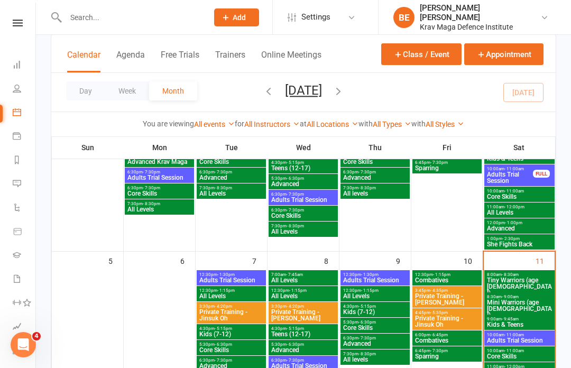
scroll to position [143, 0]
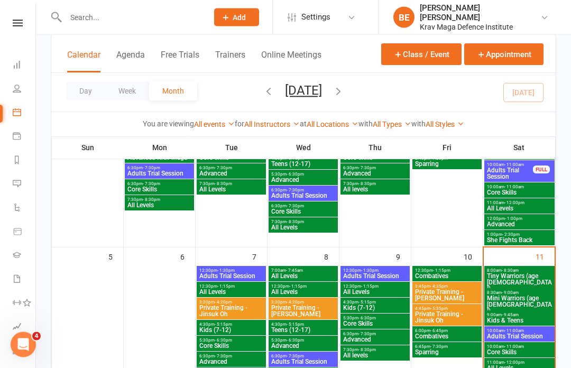
click at [522, 335] on span "Adults Trial Session" at bounding box center [519, 337] width 66 height 6
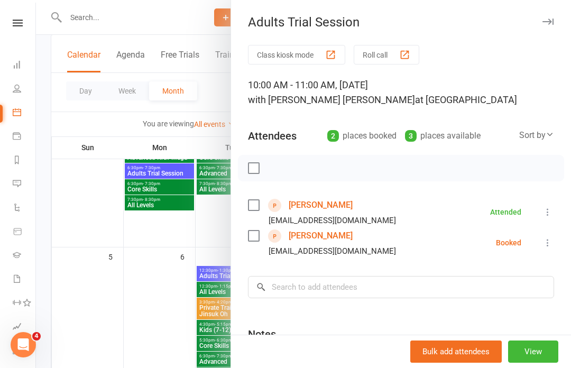
click at [90, 258] on div at bounding box center [303, 184] width 535 height 368
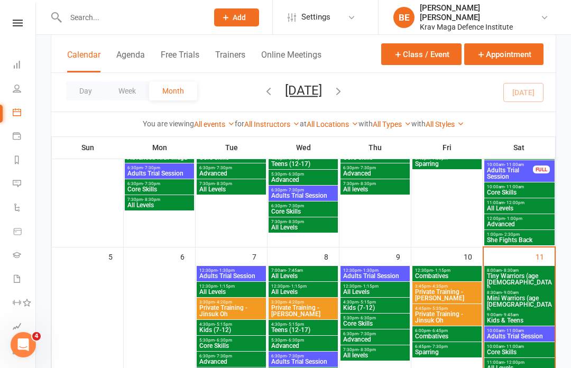
click at [8, 23] on link at bounding box center [18, 23] width 38 height 7
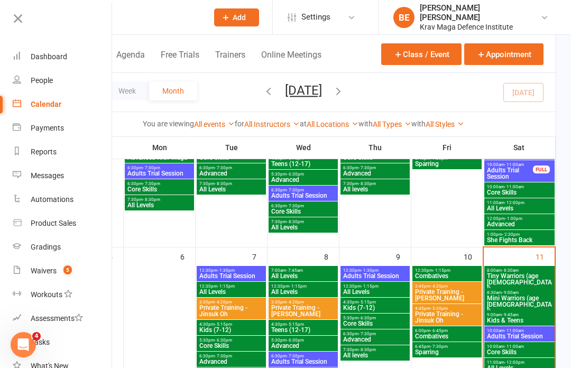
click at [40, 276] on link "Waivers 5" at bounding box center [63, 271] width 100 height 24
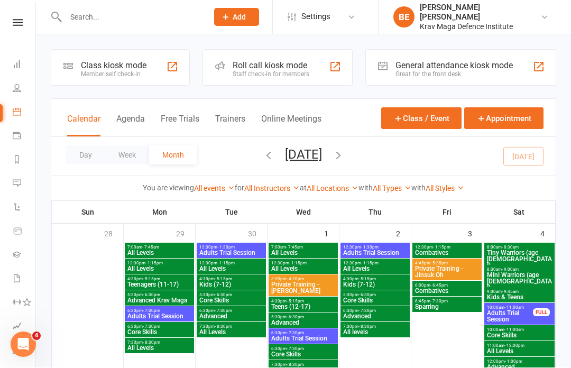
select select "25"
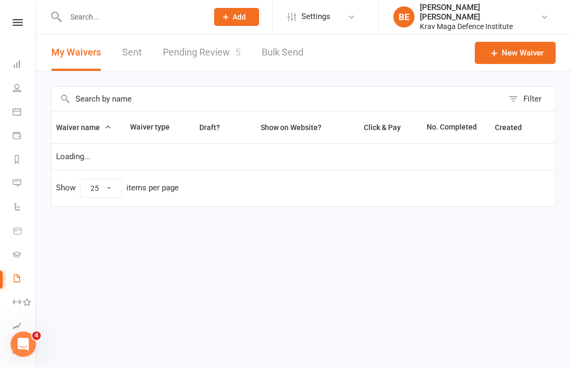
scroll to position [1, 0]
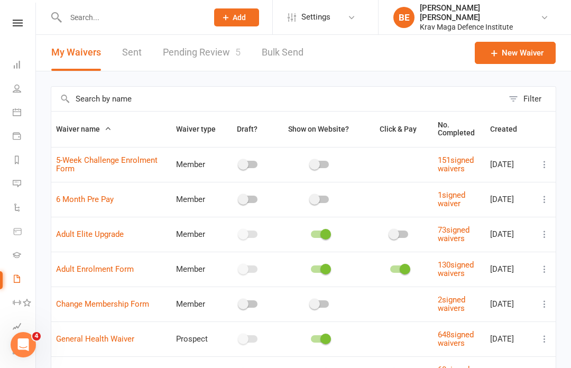
click at [208, 58] on link "Pending Review 5" at bounding box center [202, 52] width 78 height 36
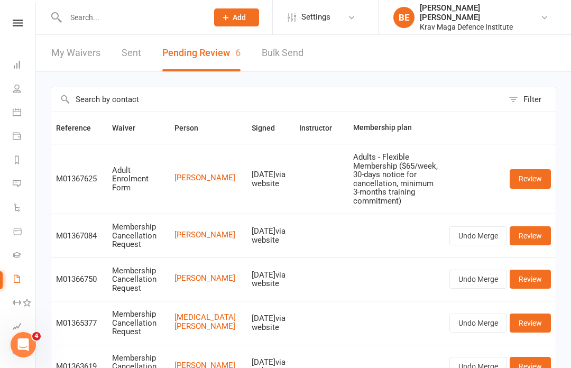
click at [536, 169] on link "Review" at bounding box center [530, 178] width 41 height 19
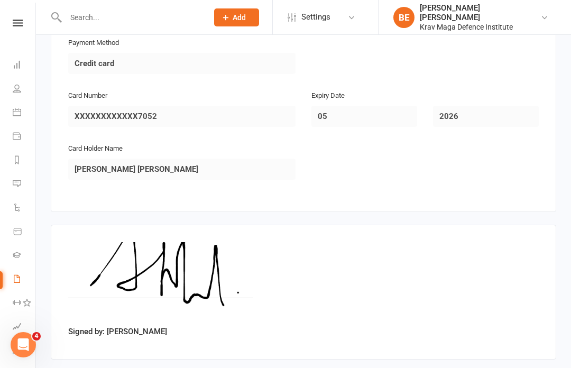
scroll to position [749, 0]
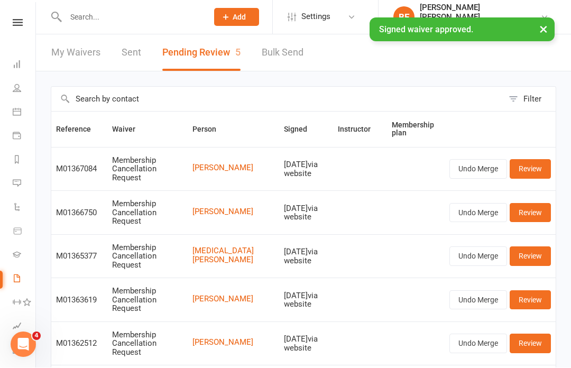
scroll to position [1, 0]
click at [82, 15] on input "text" at bounding box center [131, 17] width 138 height 15
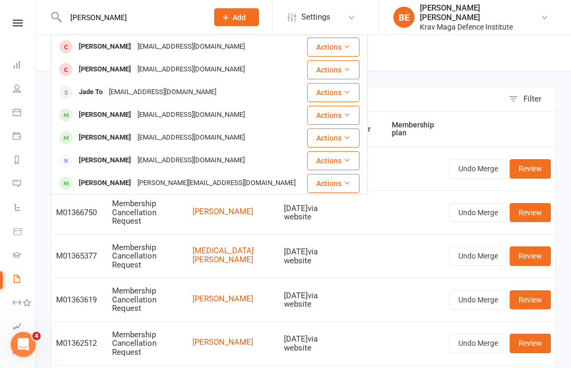
type input "[PERSON_NAME]"
click at [98, 66] on div "[PERSON_NAME]" at bounding box center [105, 69] width 59 height 15
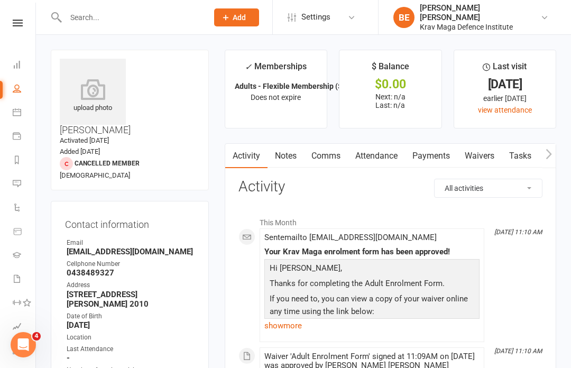
click at [92, 97] on icon at bounding box center [93, 89] width 66 height 21
